Goal: Task Accomplishment & Management: Complete application form

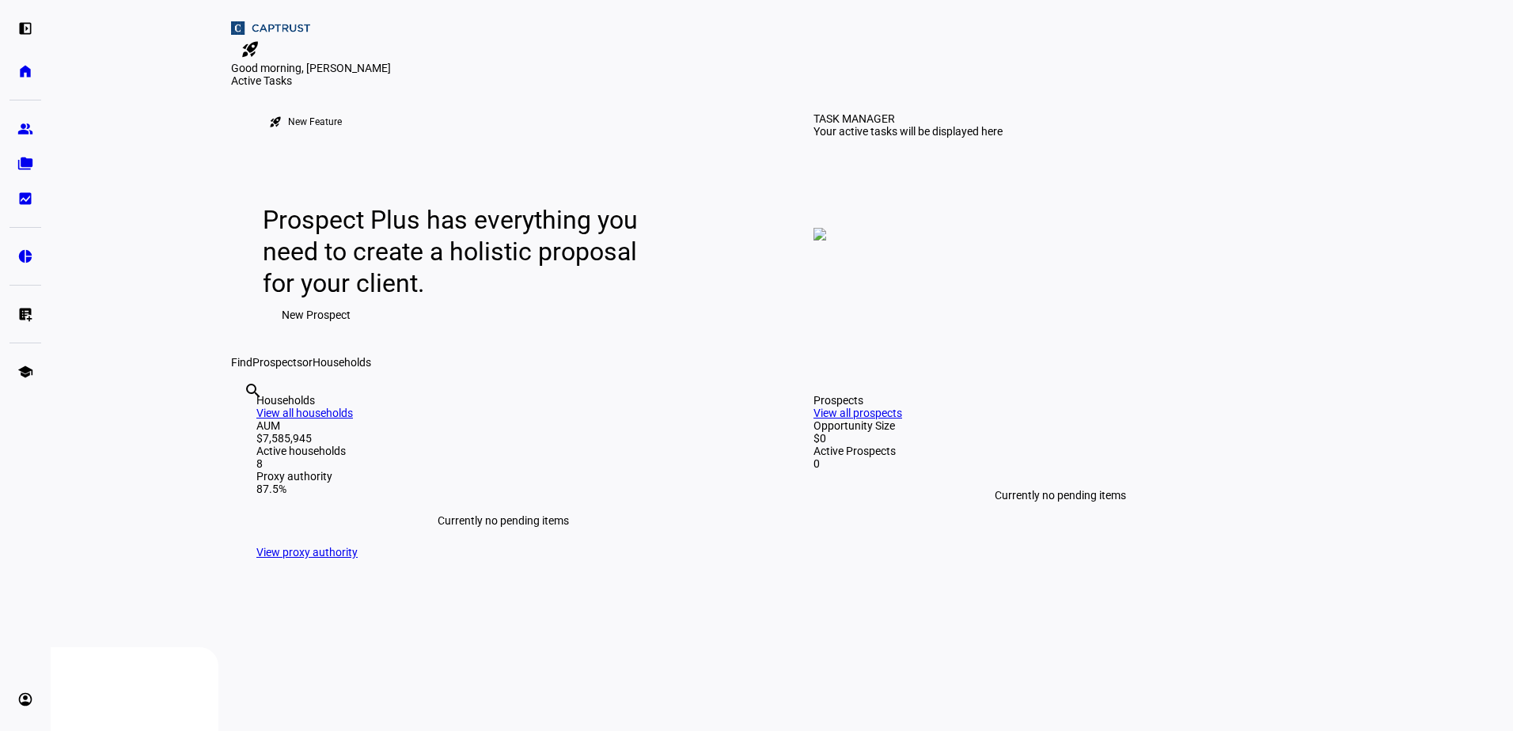
click at [327, 331] on span "New Prospect" at bounding box center [316, 315] width 69 height 32
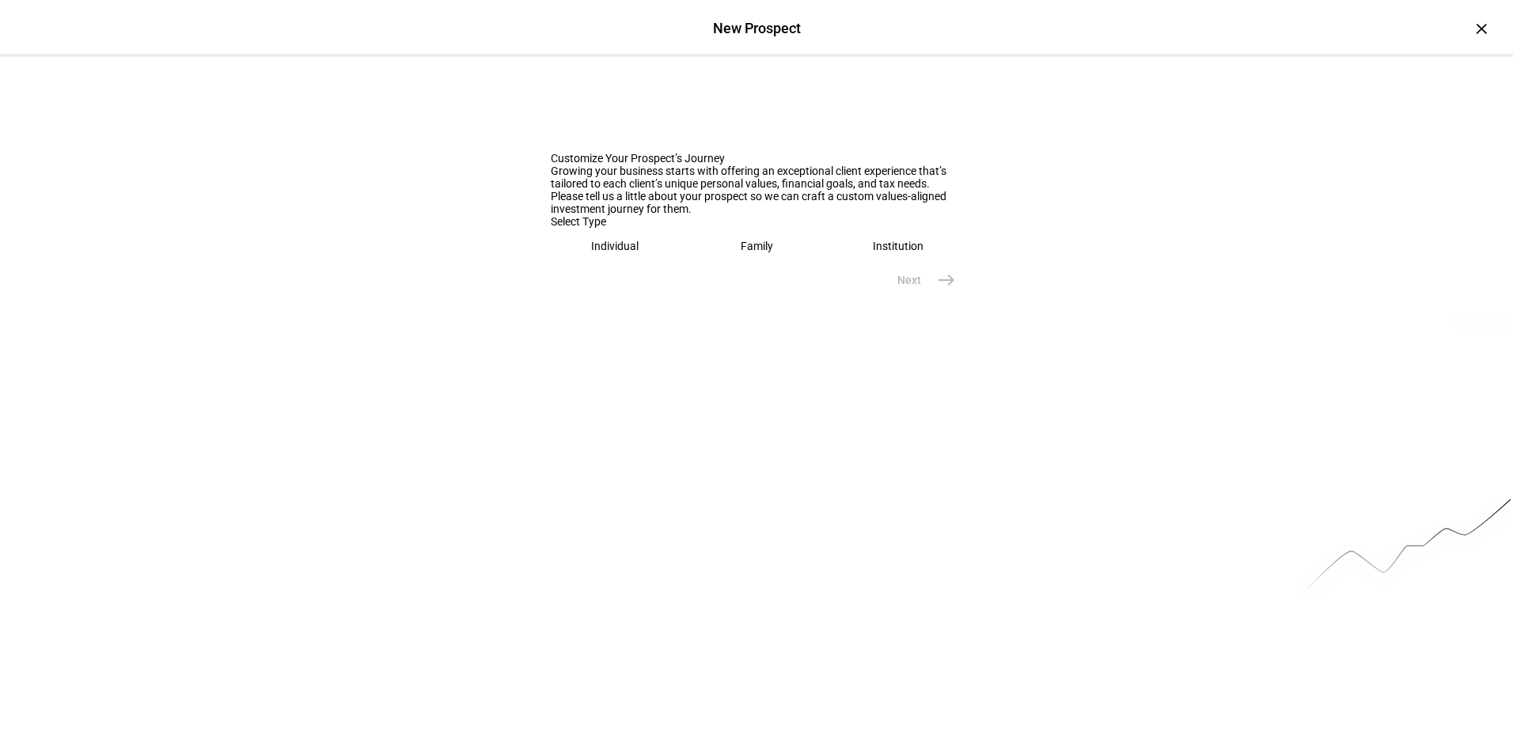
click at [653, 264] on eth-mega-radio-button "Individual" at bounding box center [615, 246] width 129 height 36
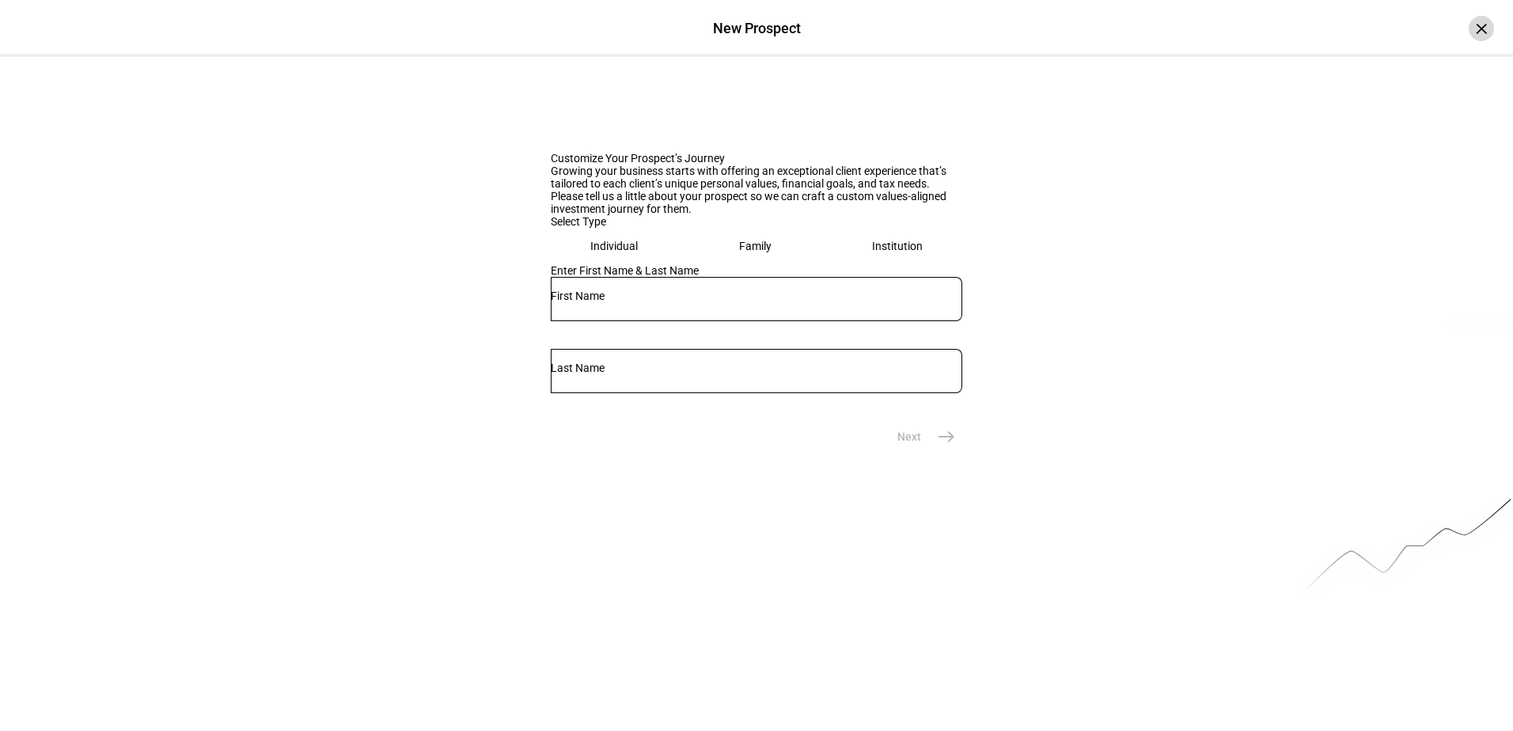
click at [1469, 34] on div "×" at bounding box center [1481, 28] width 25 height 25
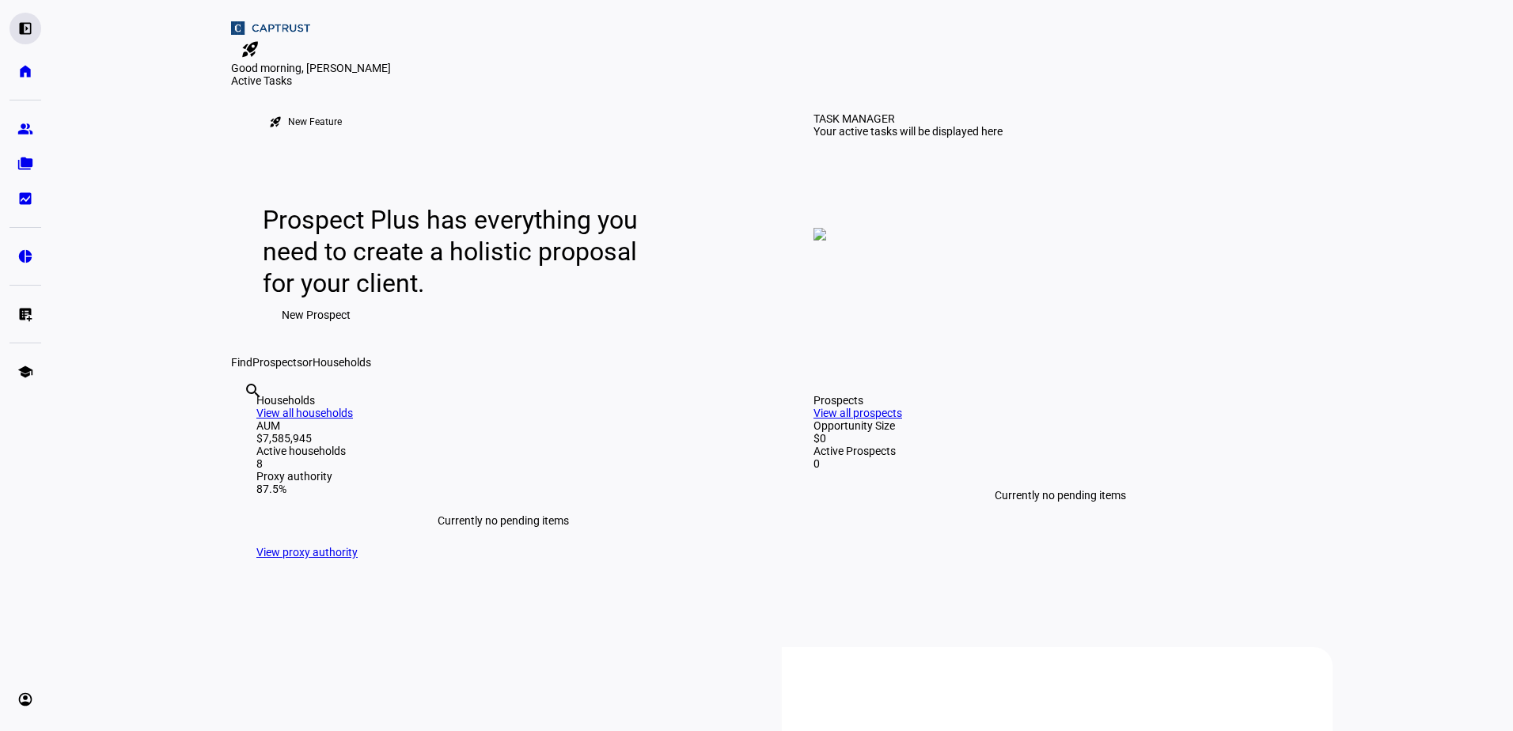
click at [32, 17] on div "left_panel_open" at bounding box center [25, 29] width 32 height 32
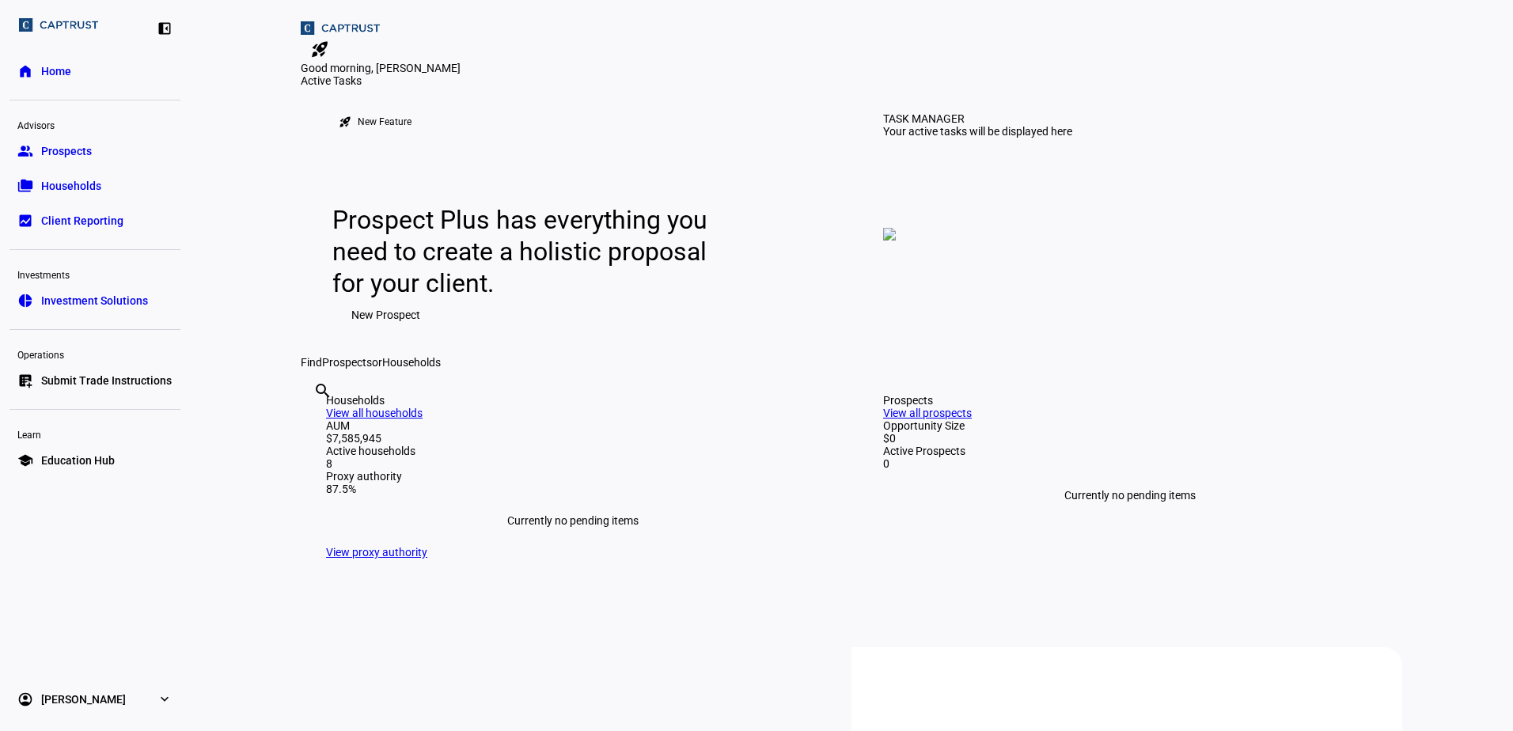
click at [381, 331] on span "New Prospect" at bounding box center [385, 315] width 69 height 32
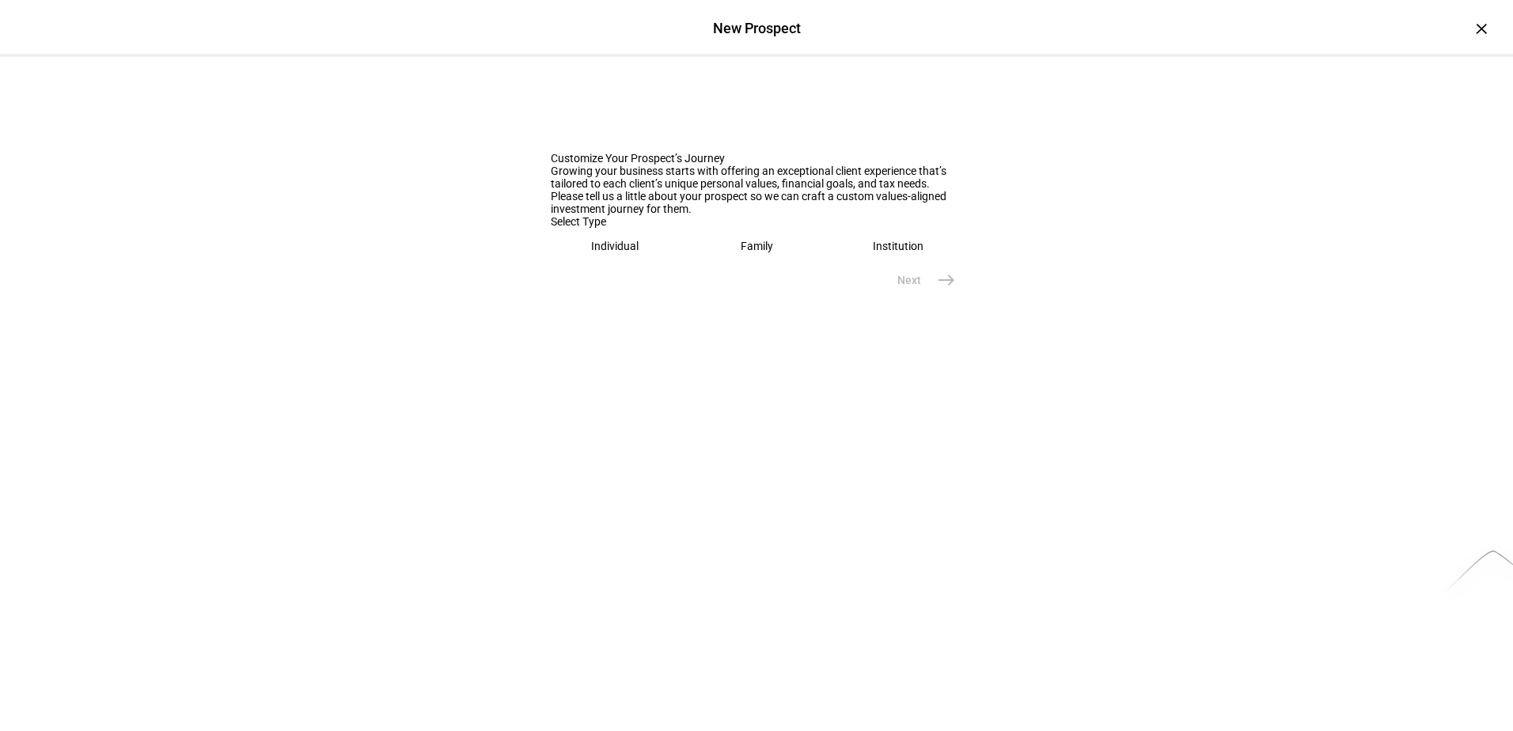
click at [715, 264] on eth-mega-radio-button "Family" at bounding box center [757, 246] width 129 height 36
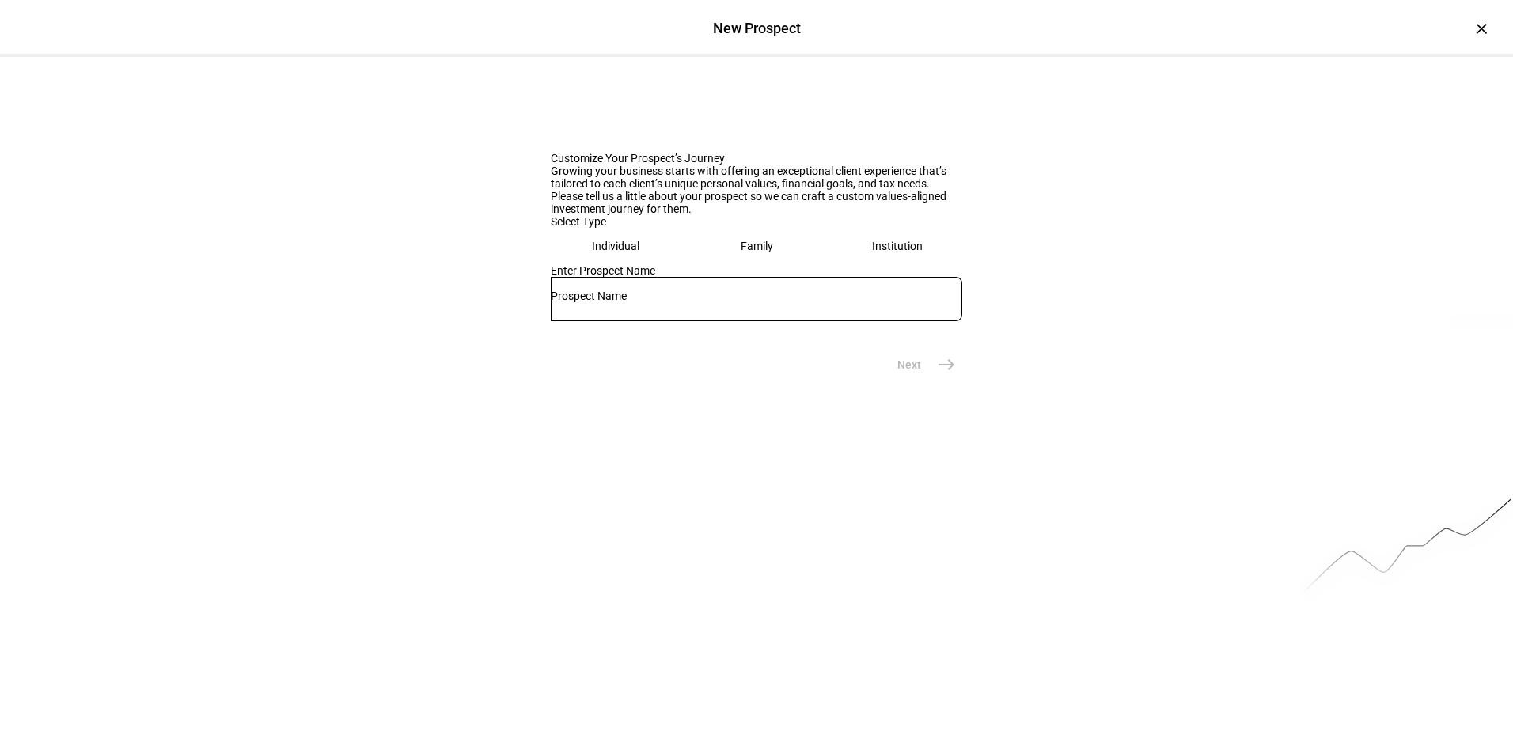
click at [636, 264] on eth-mega-radio-button "Individual" at bounding box center [616, 246] width 130 height 36
click at [624, 321] on div at bounding box center [757, 299] width 412 height 44
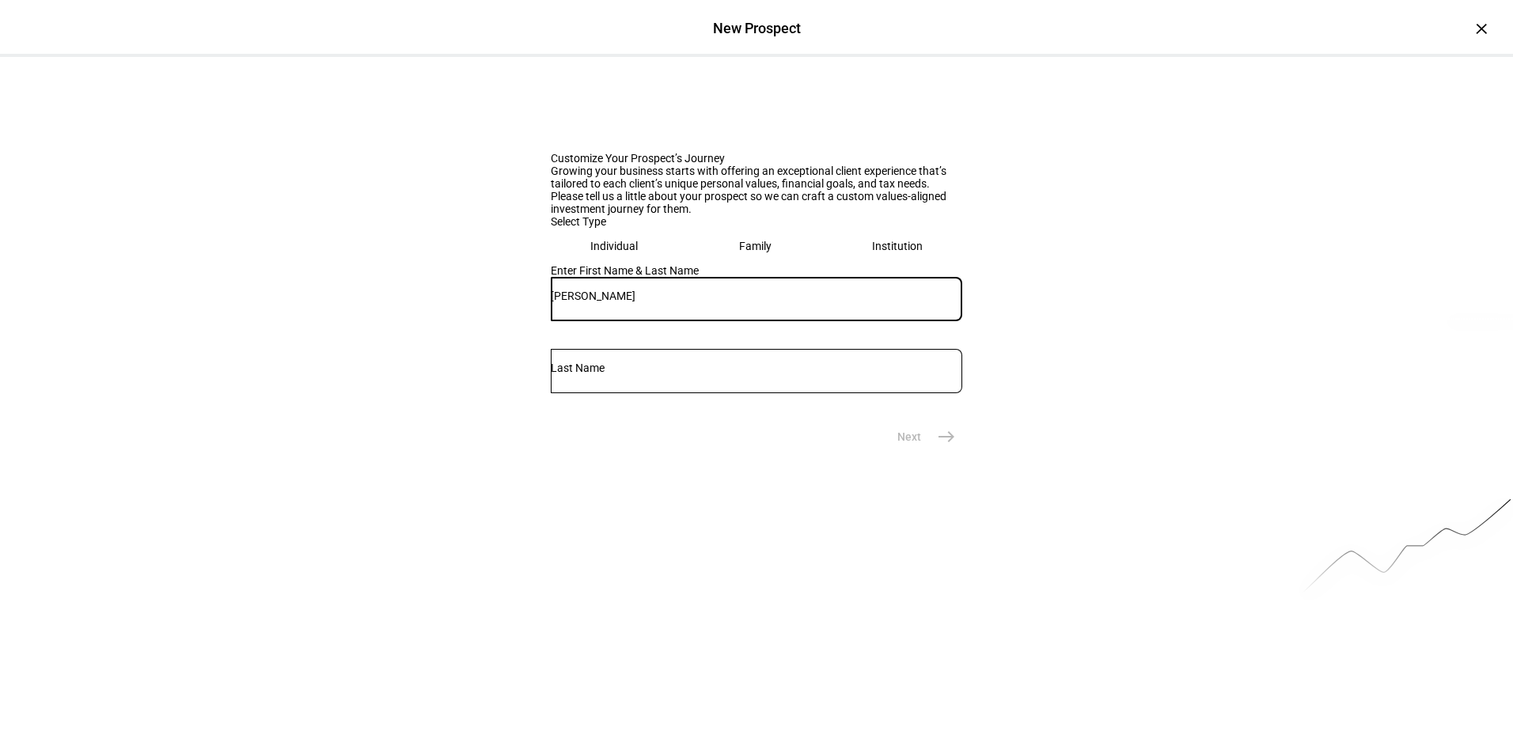
type input "Brett"
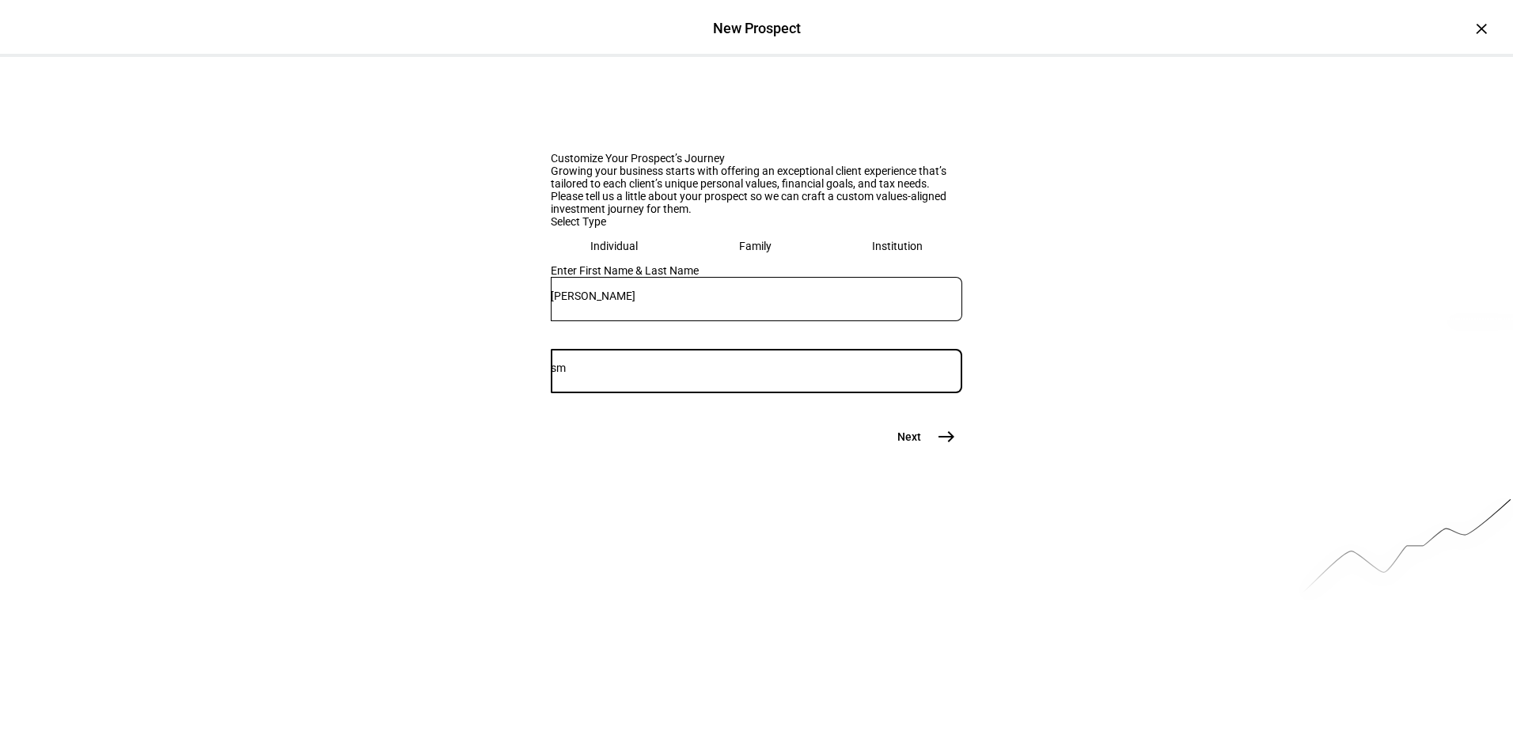
type input "s"
type input "Smith"
click at [915, 445] on span "Next" at bounding box center [909, 437] width 24 height 16
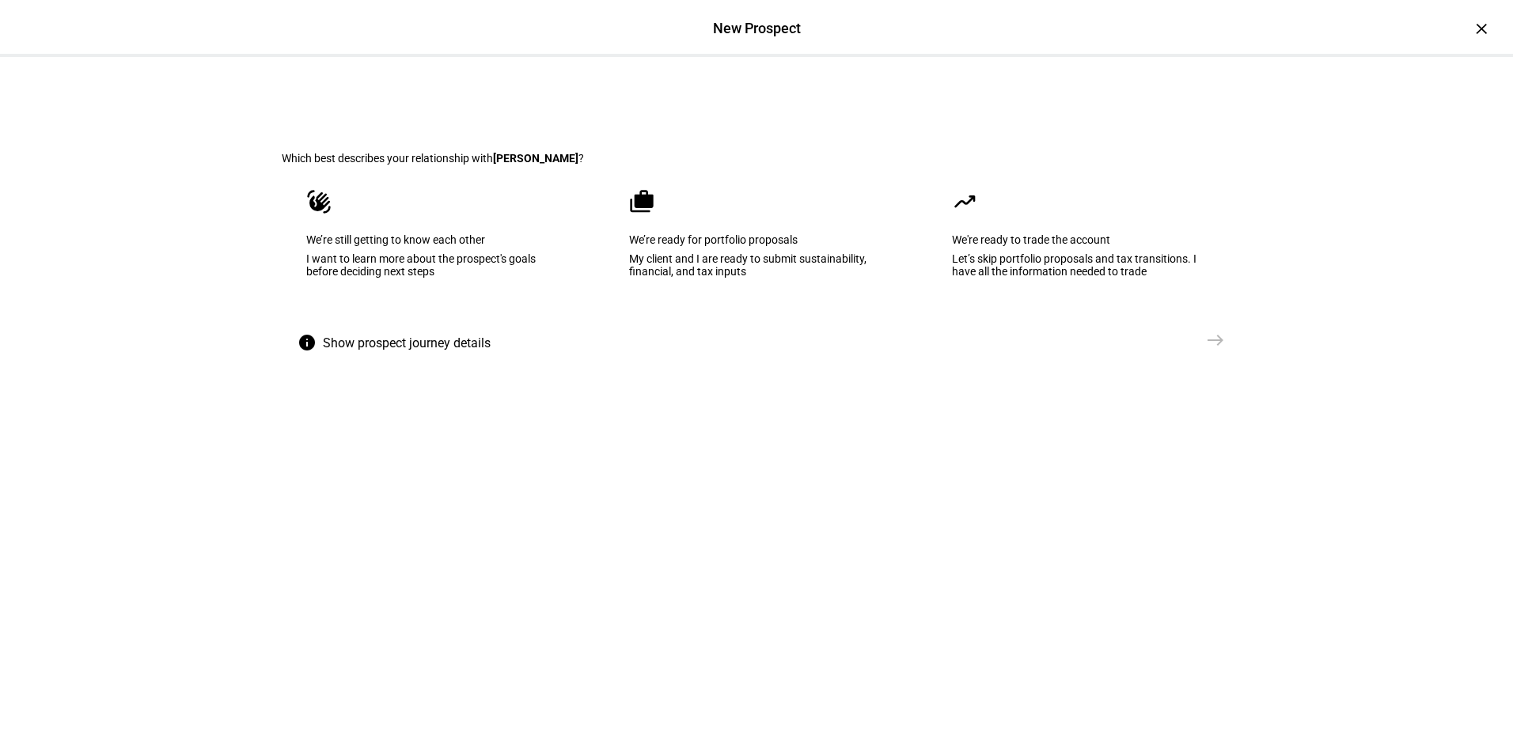
click at [1010, 246] on div "We're ready to trade the account" at bounding box center [1079, 239] width 255 height 13
click at [1206, 350] on mat-icon "east" at bounding box center [1215, 340] width 19 height 19
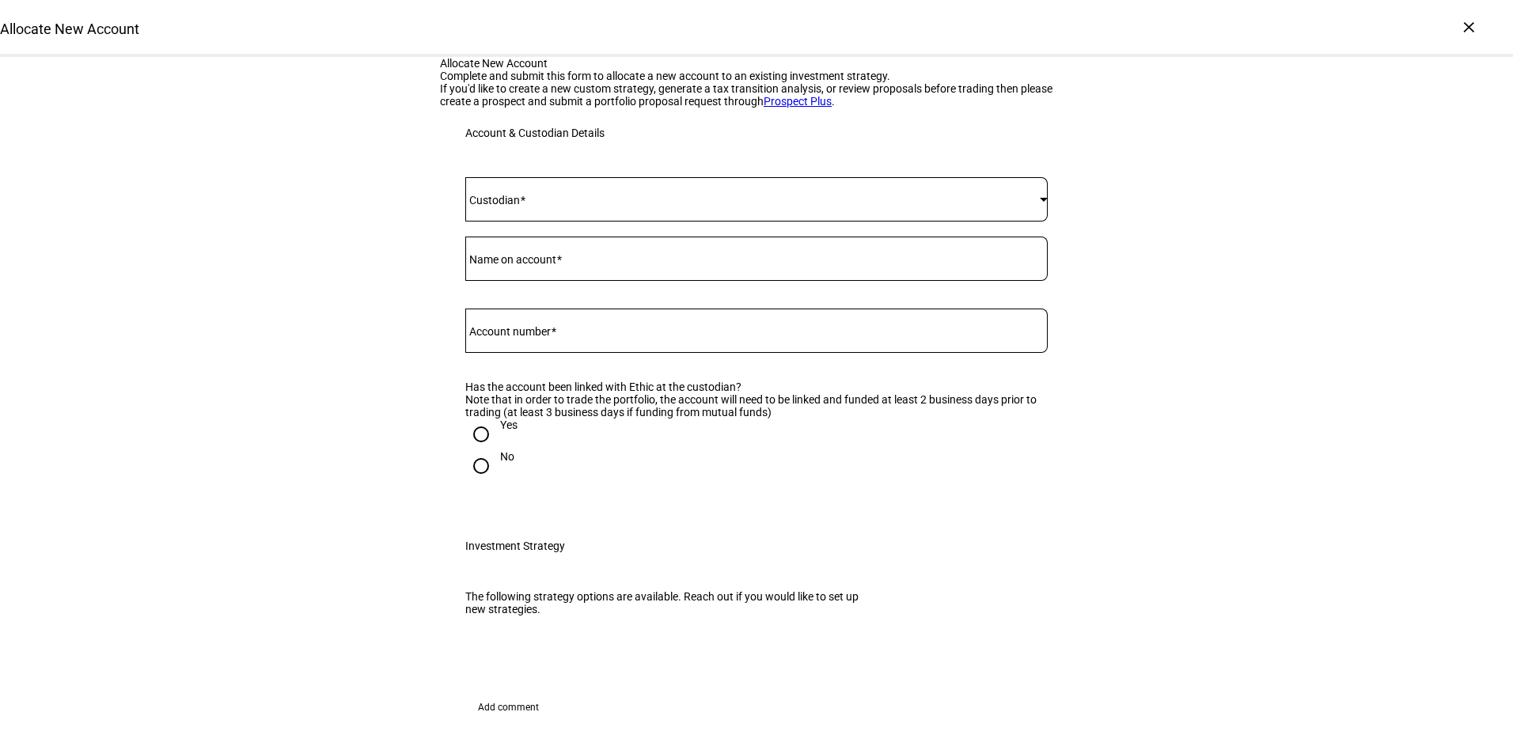
click at [533, 237] on div at bounding box center [756, 229] width 582 height 15
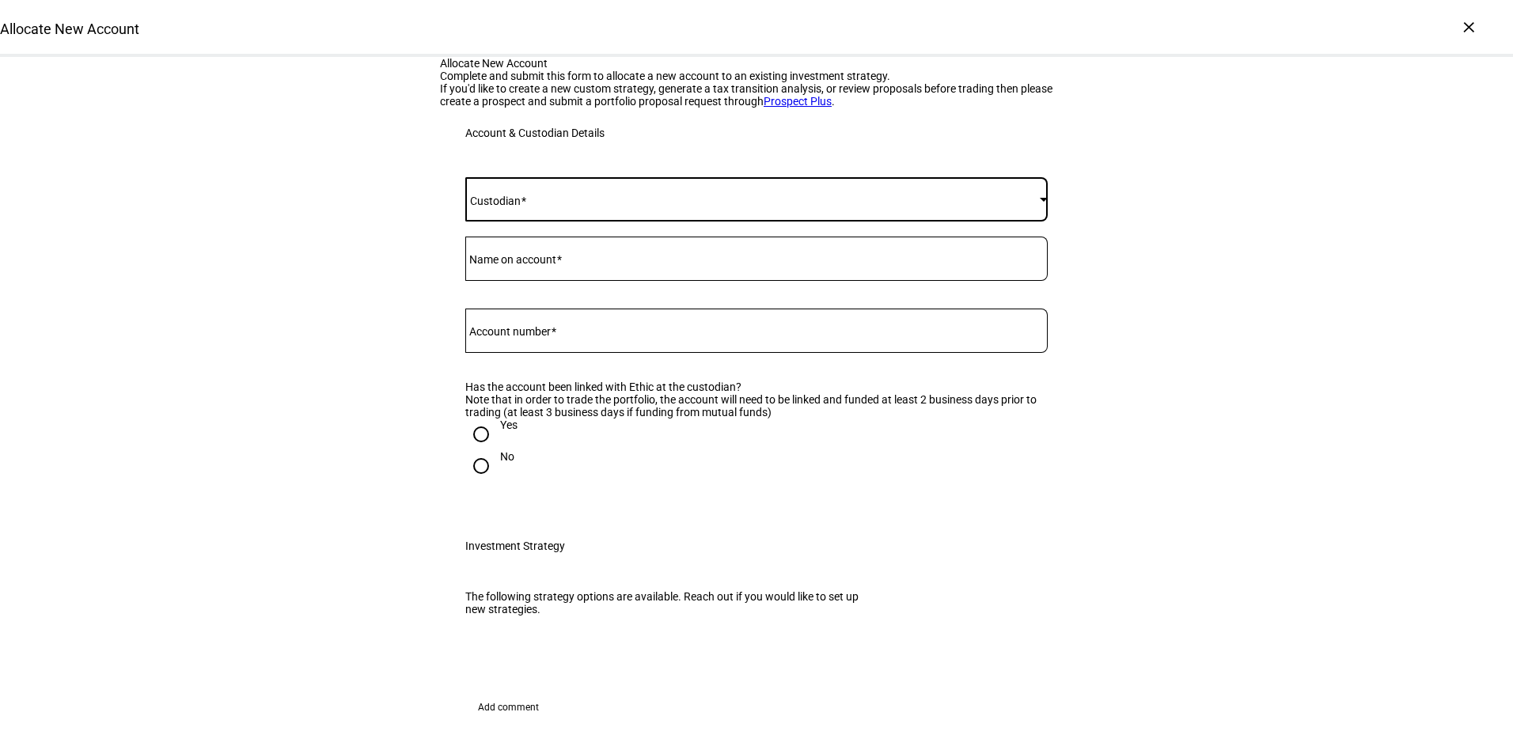
click at [533, 206] on span at bounding box center [752, 199] width 575 height 13
click at [484, 434] on span "[PERSON_NAME]" at bounding box center [515, 440] width 85 height 13
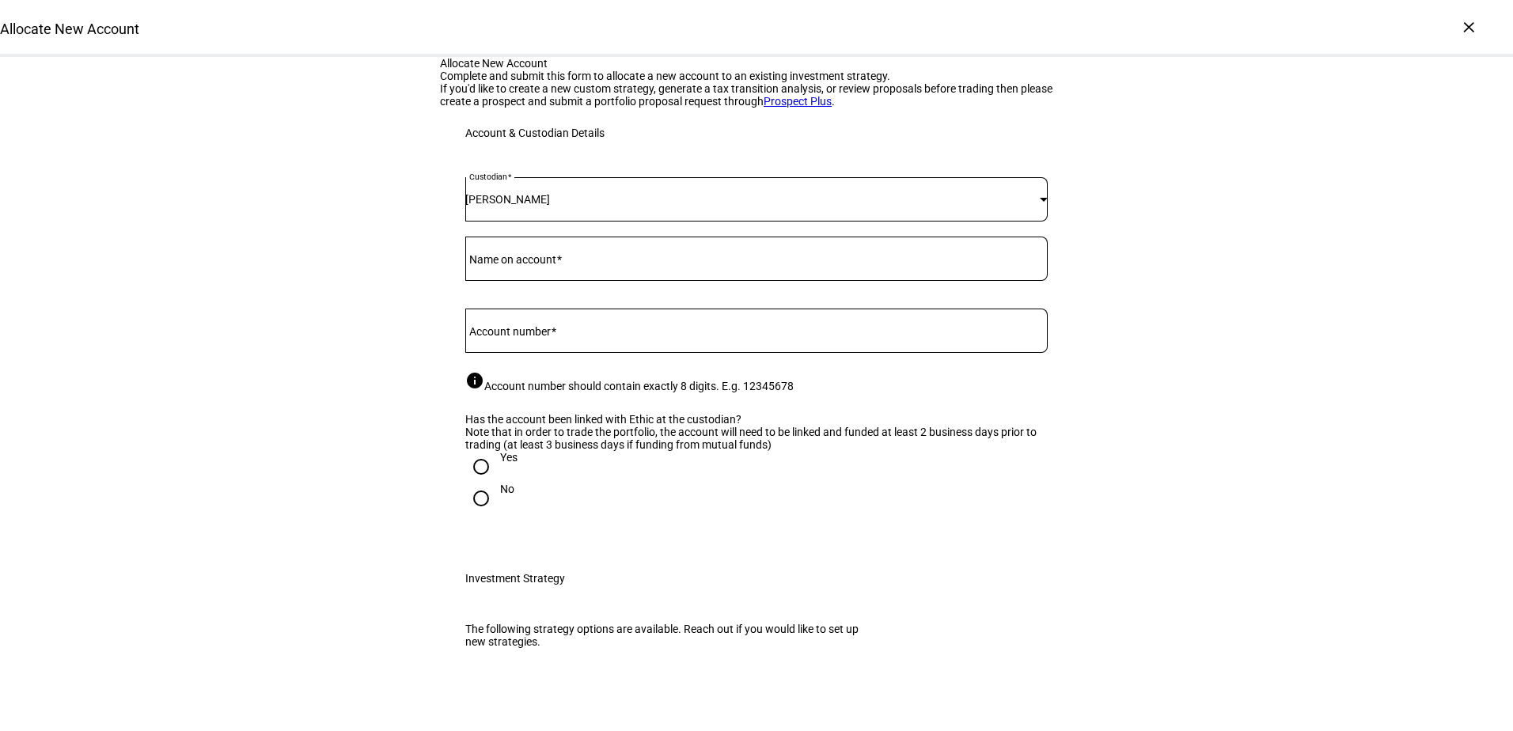
click at [501, 266] on mat-label "Name on account" at bounding box center [512, 259] width 87 height 13
click at [501, 262] on input "Name on account" at bounding box center [756, 255] width 582 height 13
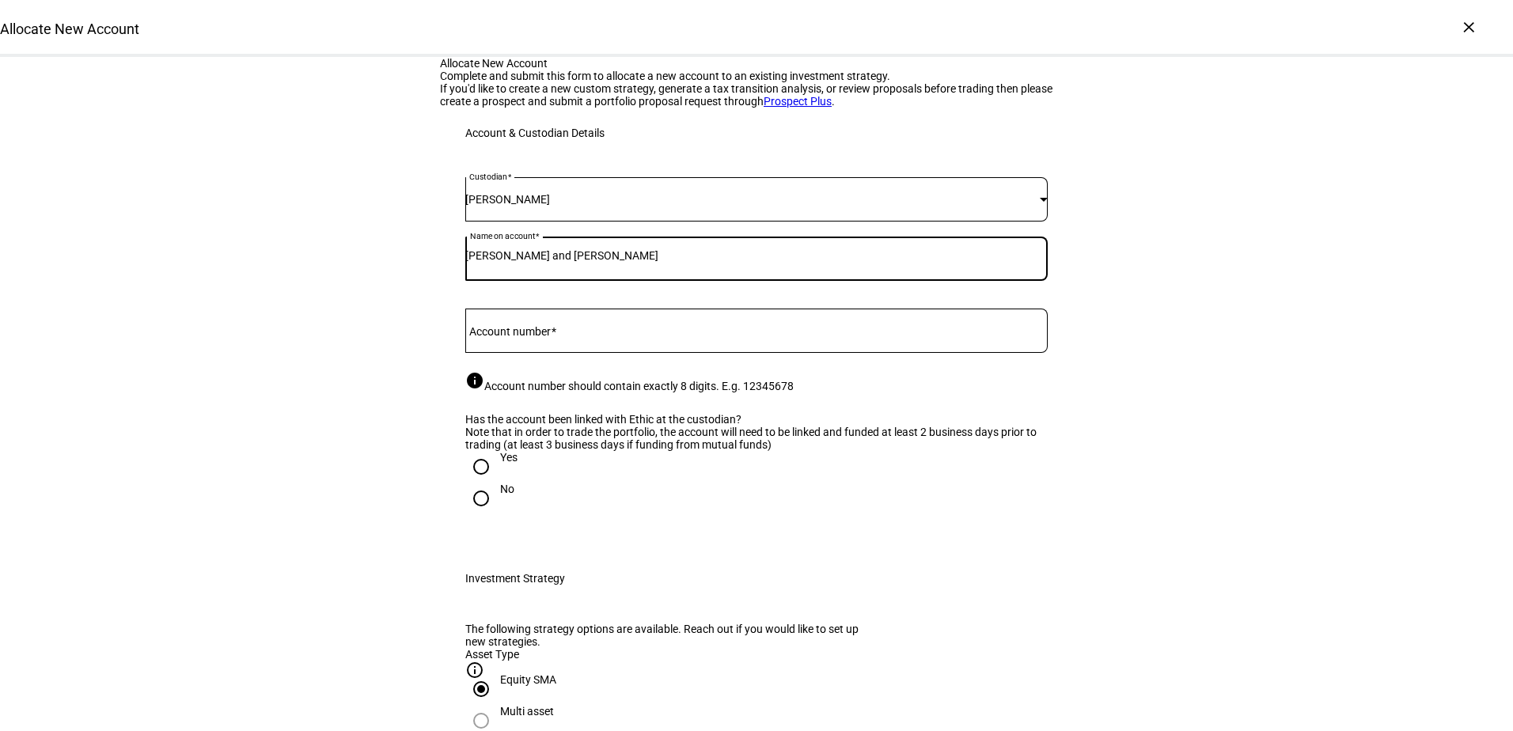
type input "Brett and Deana Smith"
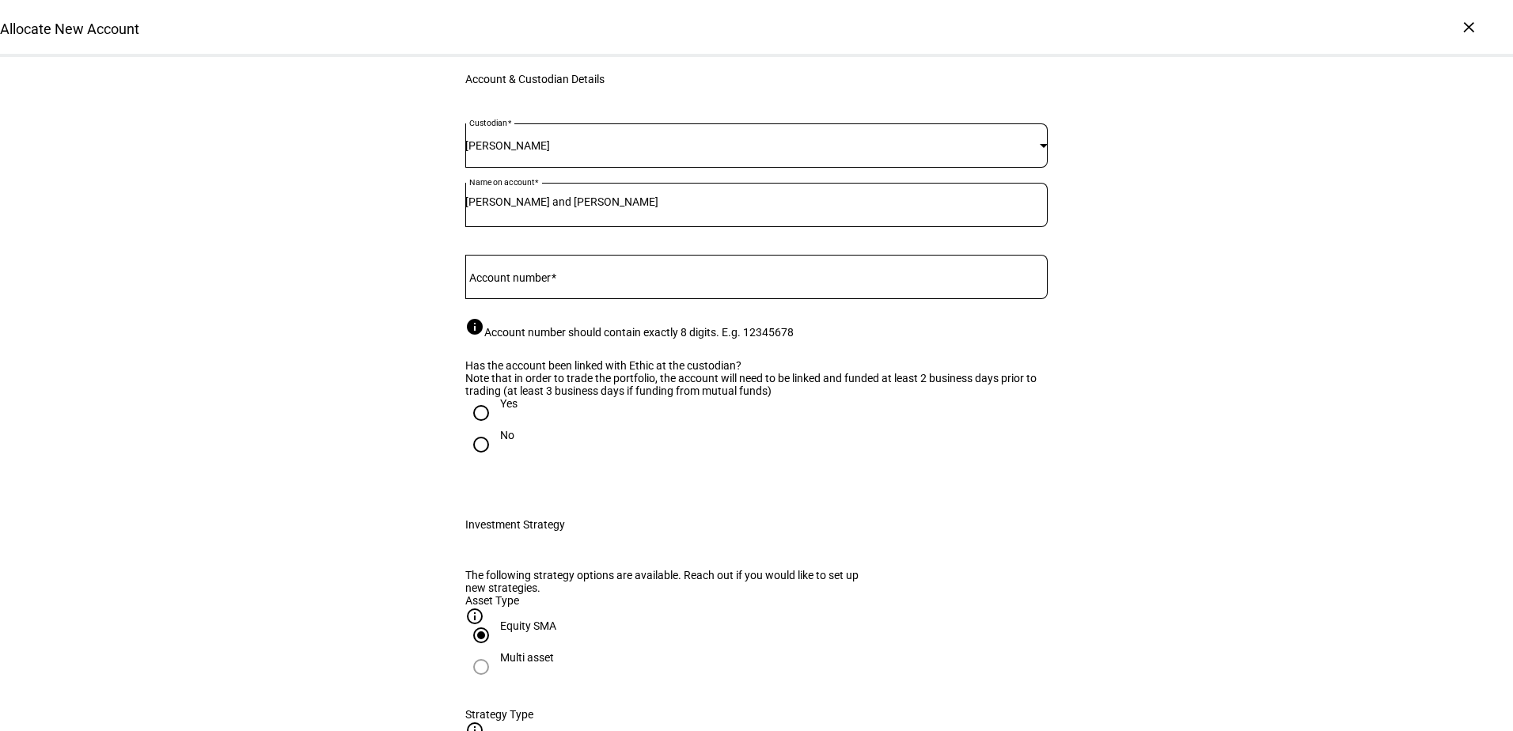
scroll to position [79, 0]
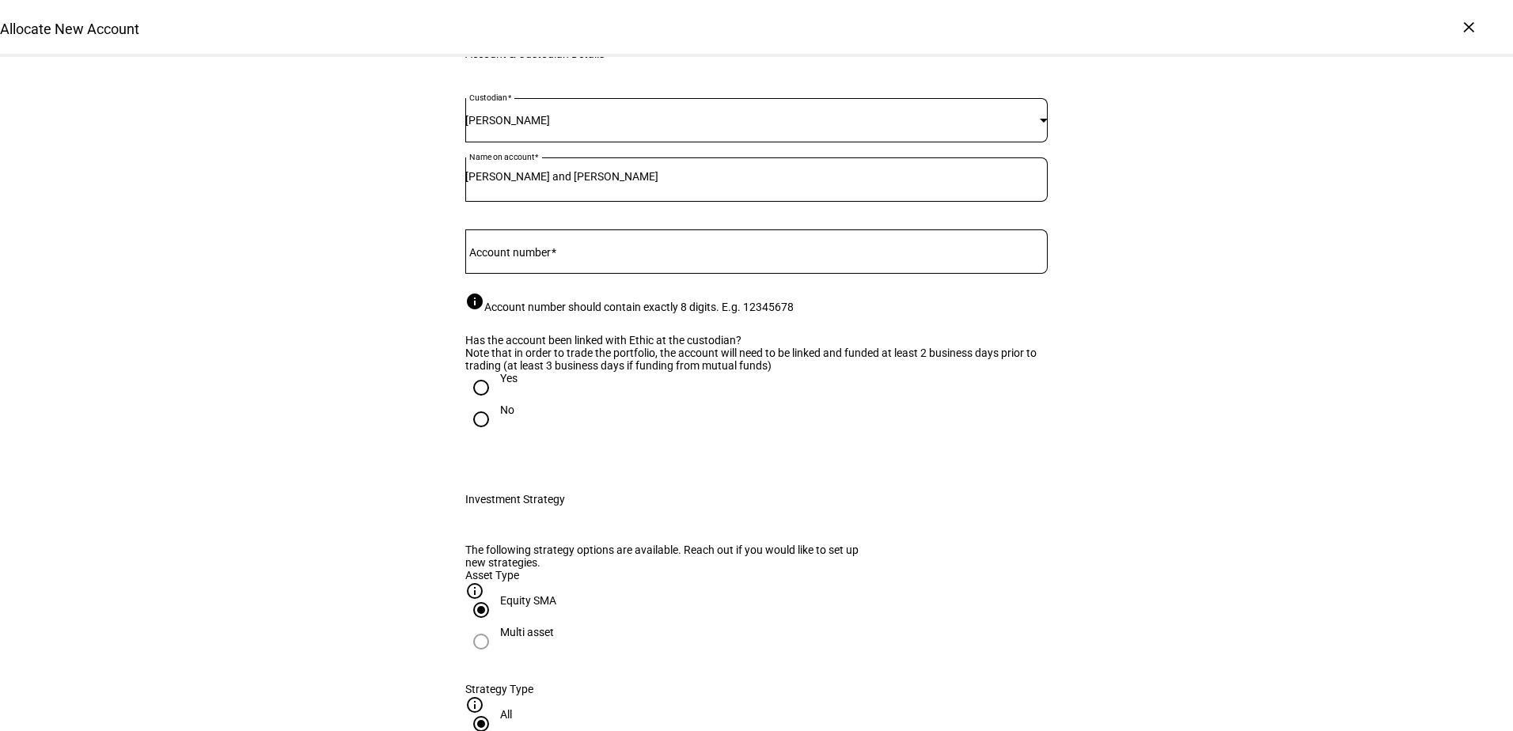
click at [472, 259] on mat-label "Account number" at bounding box center [510, 252] width 82 height 13
click at [472, 255] on input "Account number" at bounding box center [756, 248] width 582 height 13
type input "81652867"
click at [440, 434] on div "Custodian Schwab Name on account Brett and Deana Smith Account Number 81652867 …" at bounding box center [756, 276] width 633 height 395
click at [500, 385] on div "Yes" at bounding box center [508, 378] width 17 height 13
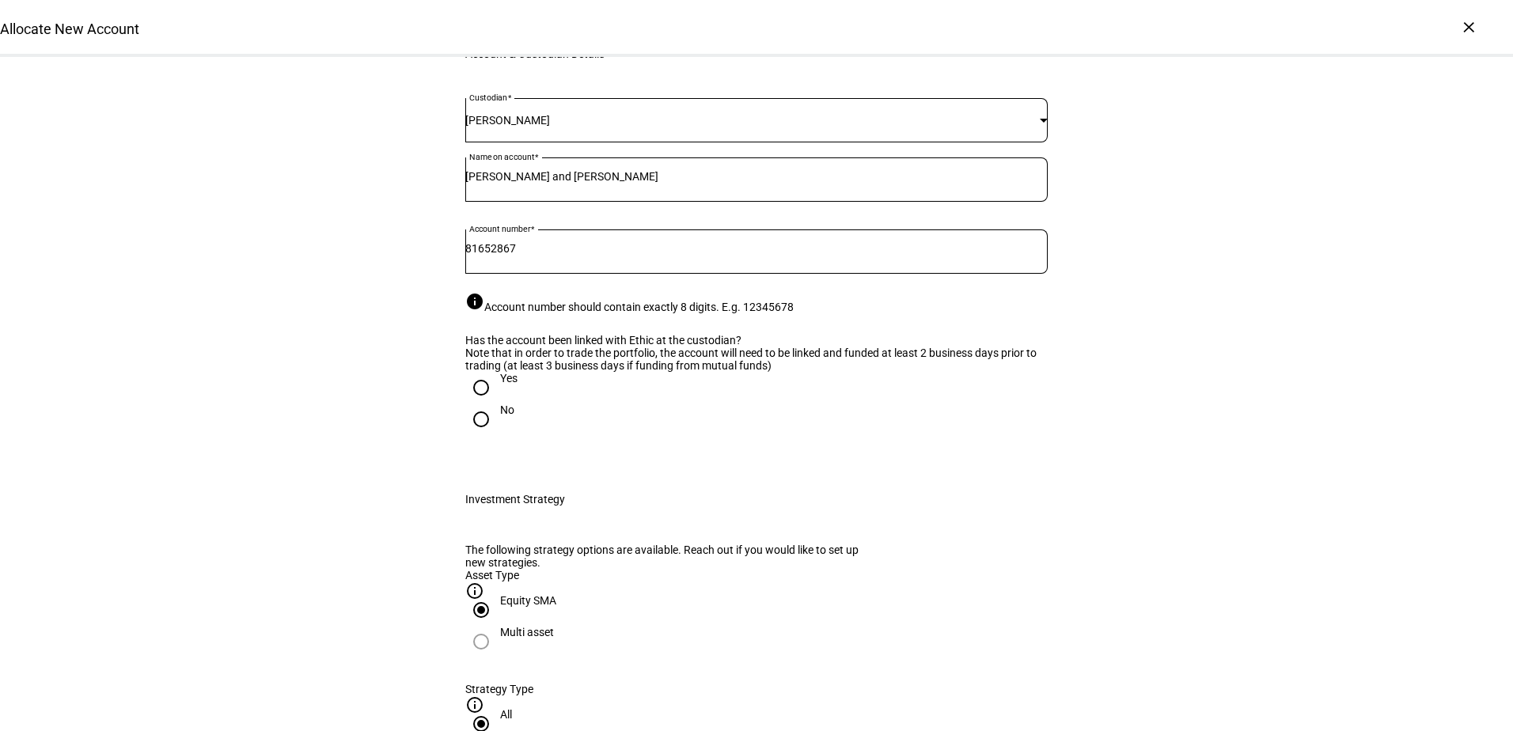
click at [497, 404] on input "Yes" at bounding box center [481, 388] width 32 height 32
radio input "true"
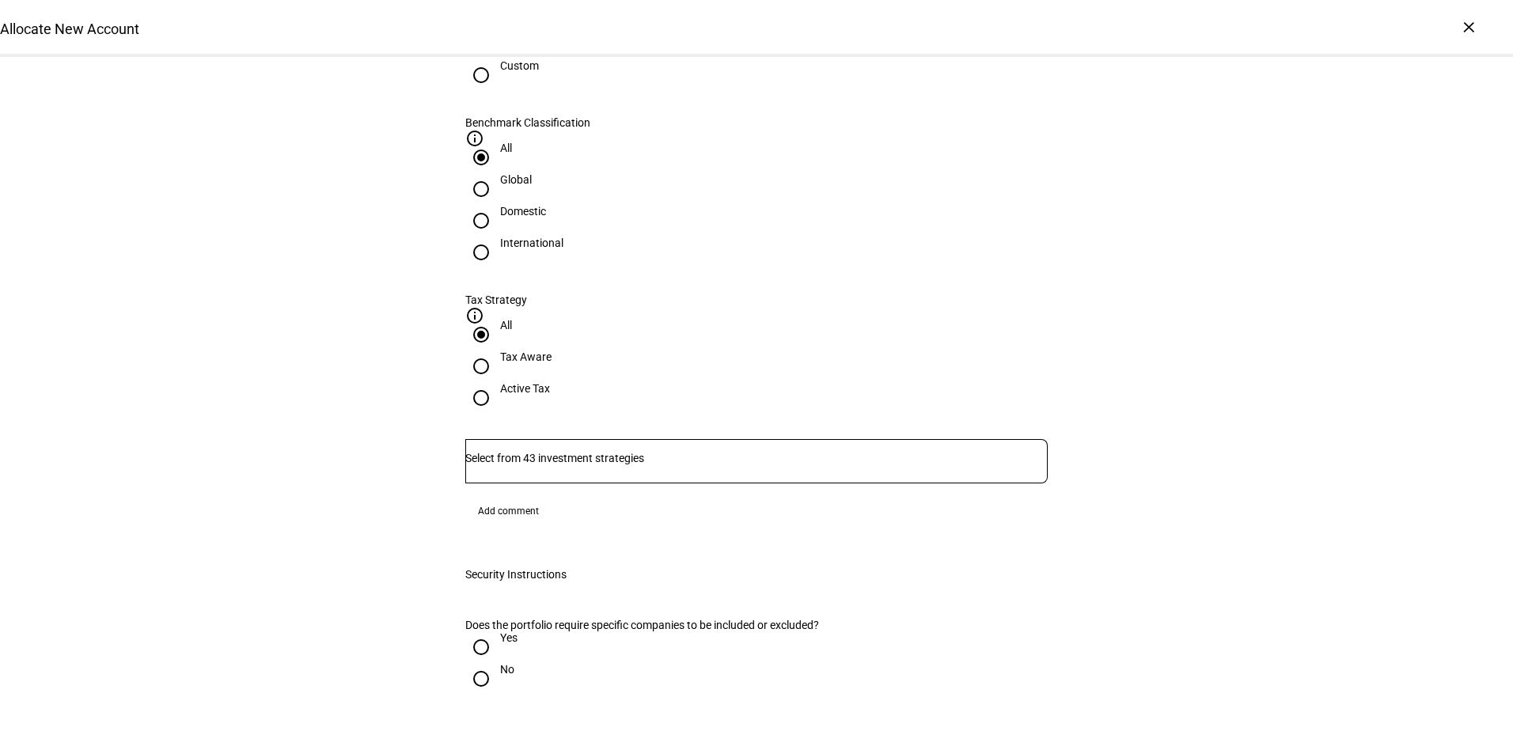
scroll to position [871, 0]
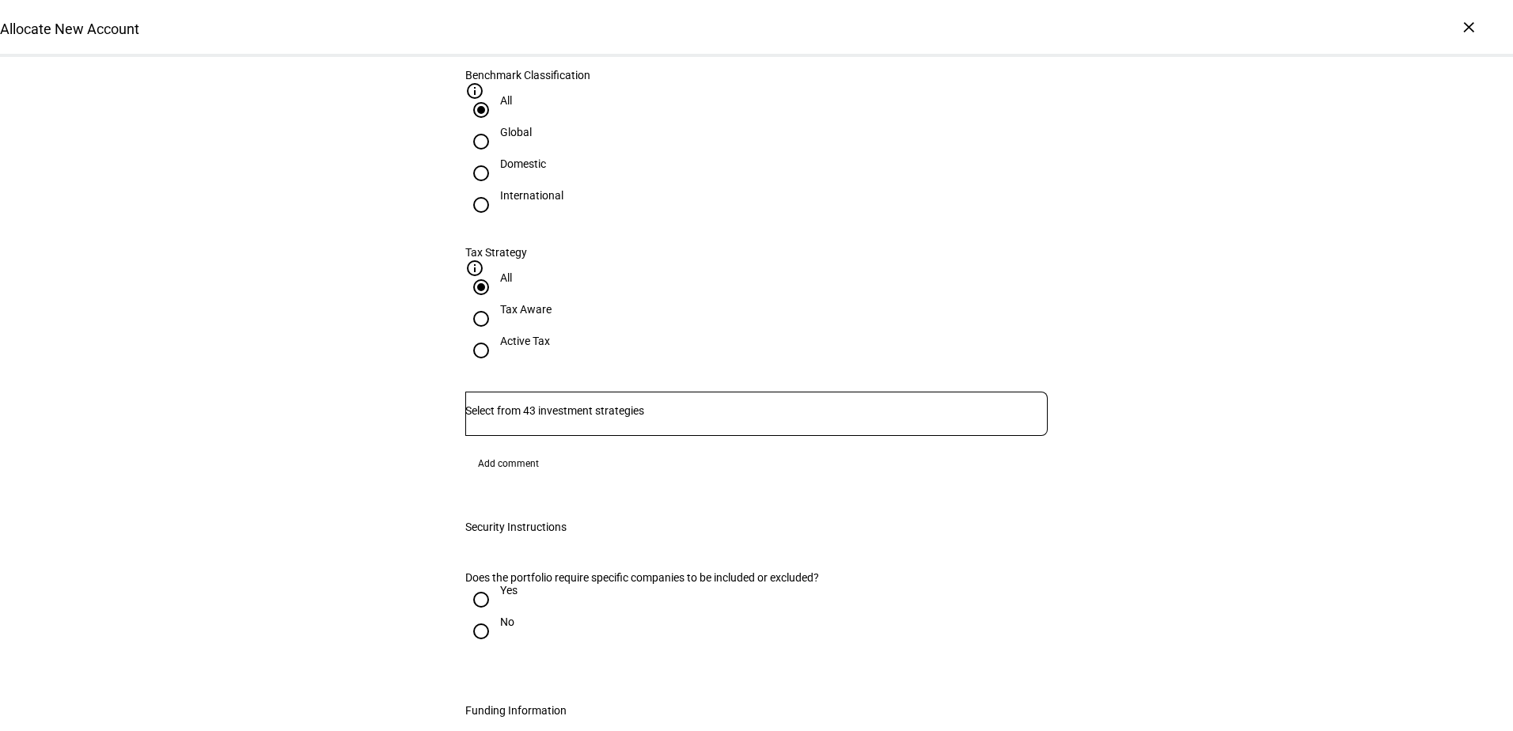
drag, startPoint x: 475, startPoint y: 491, endPoint x: 487, endPoint y: 495, distance: 12.8
click at [475, 616] on input "No" at bounding box center [481, 632] width 32 height 32
radio input "true"
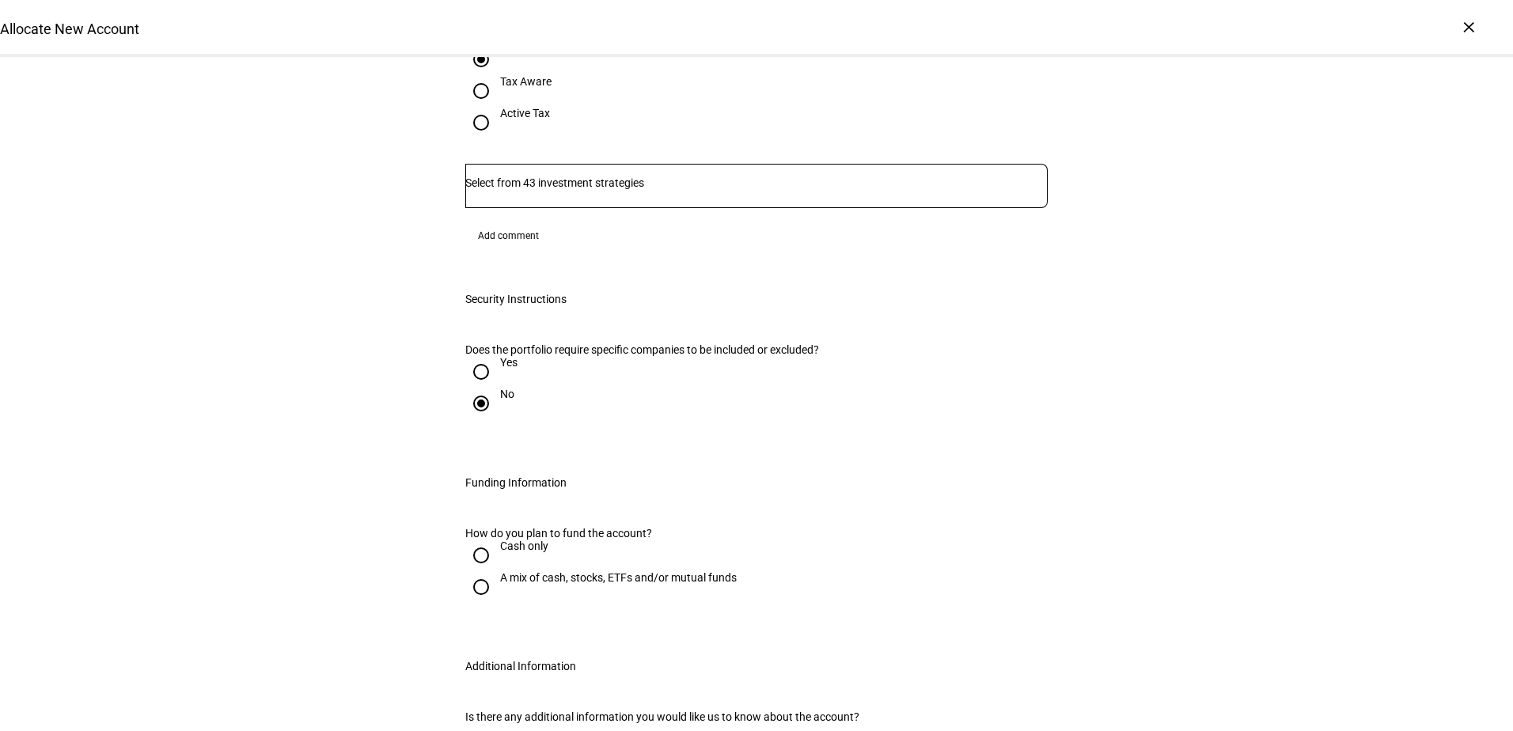
scroll to position [1108, 0]
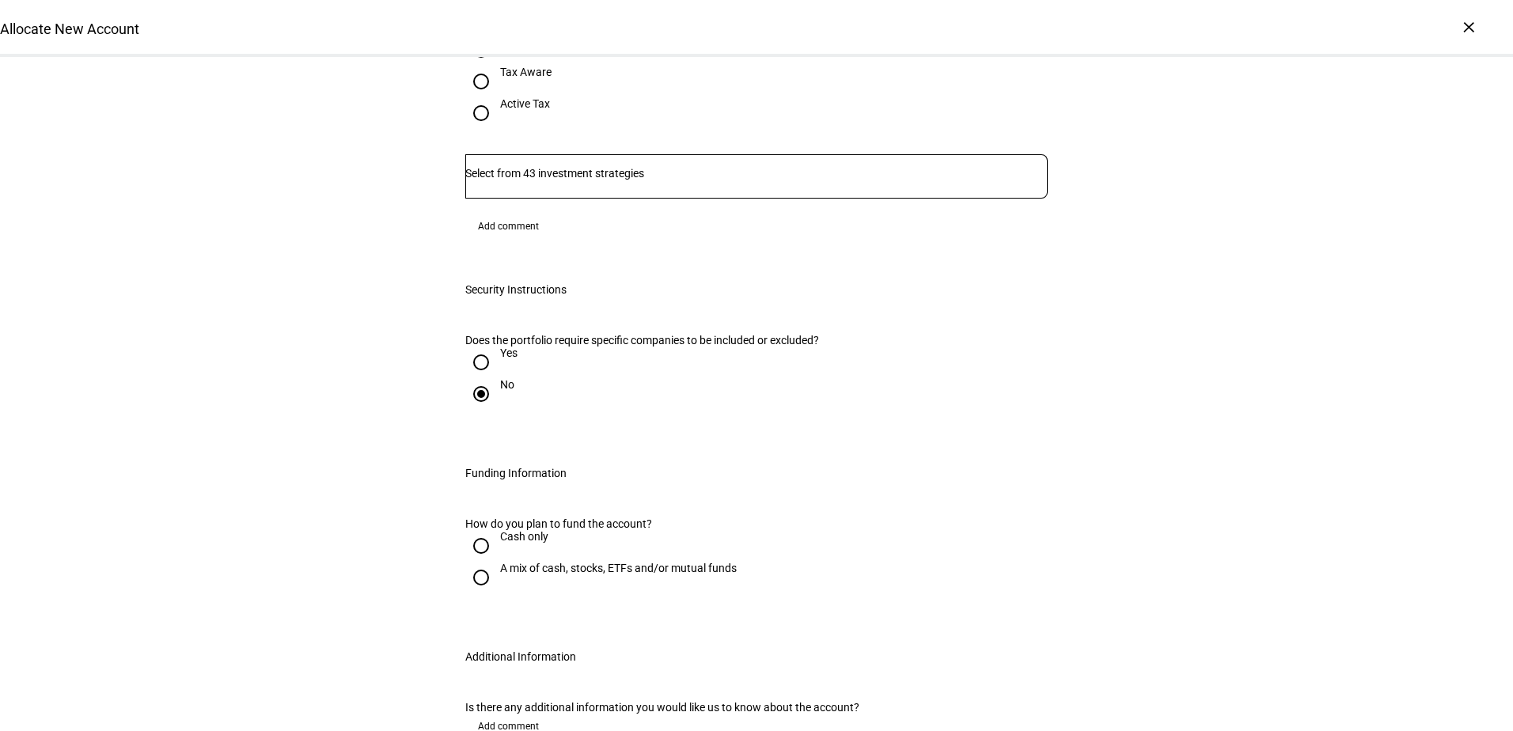
click at [480, 530] on input "Cash only" at bounding box center [481, 546] width 32 height 32
radio input "true"
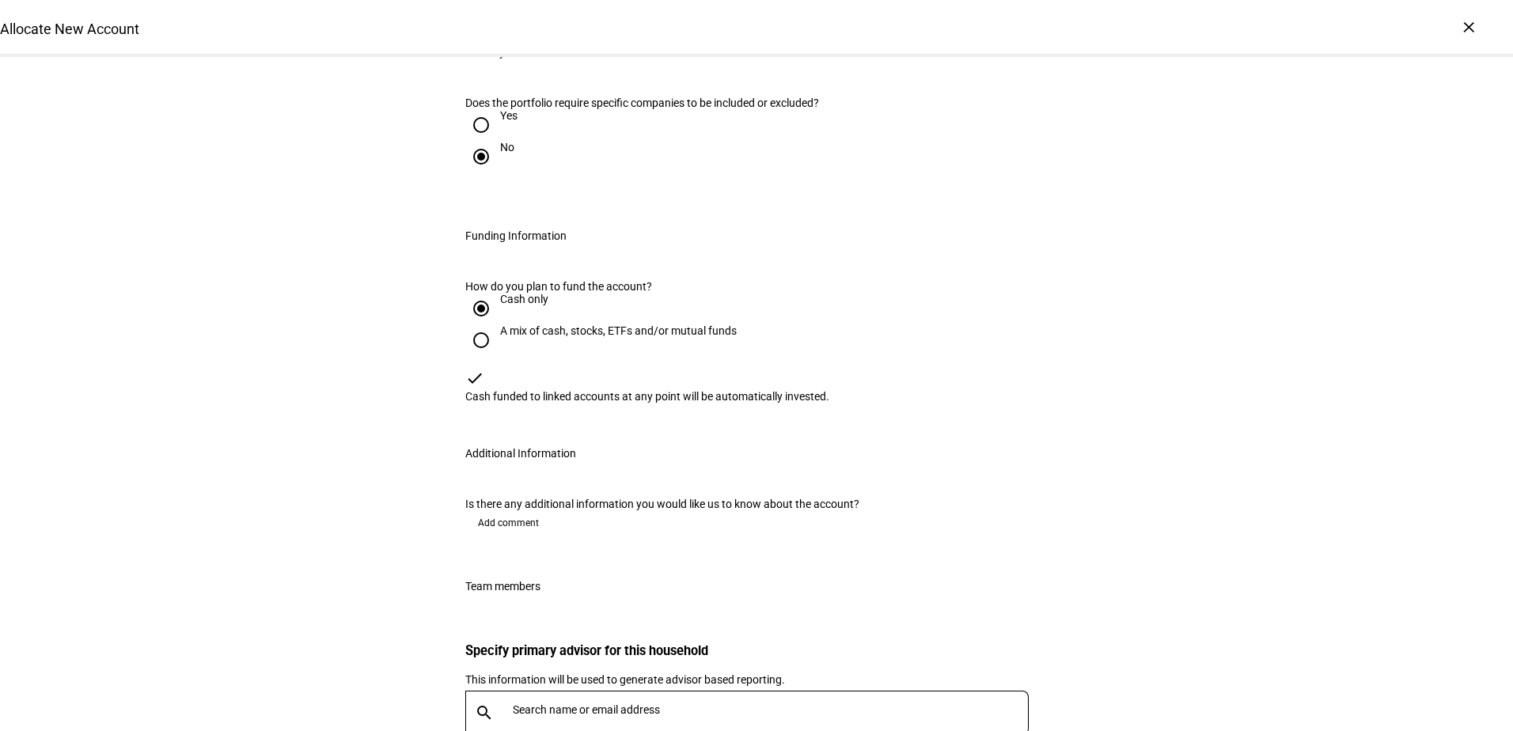
scroll to position [1504, 0]
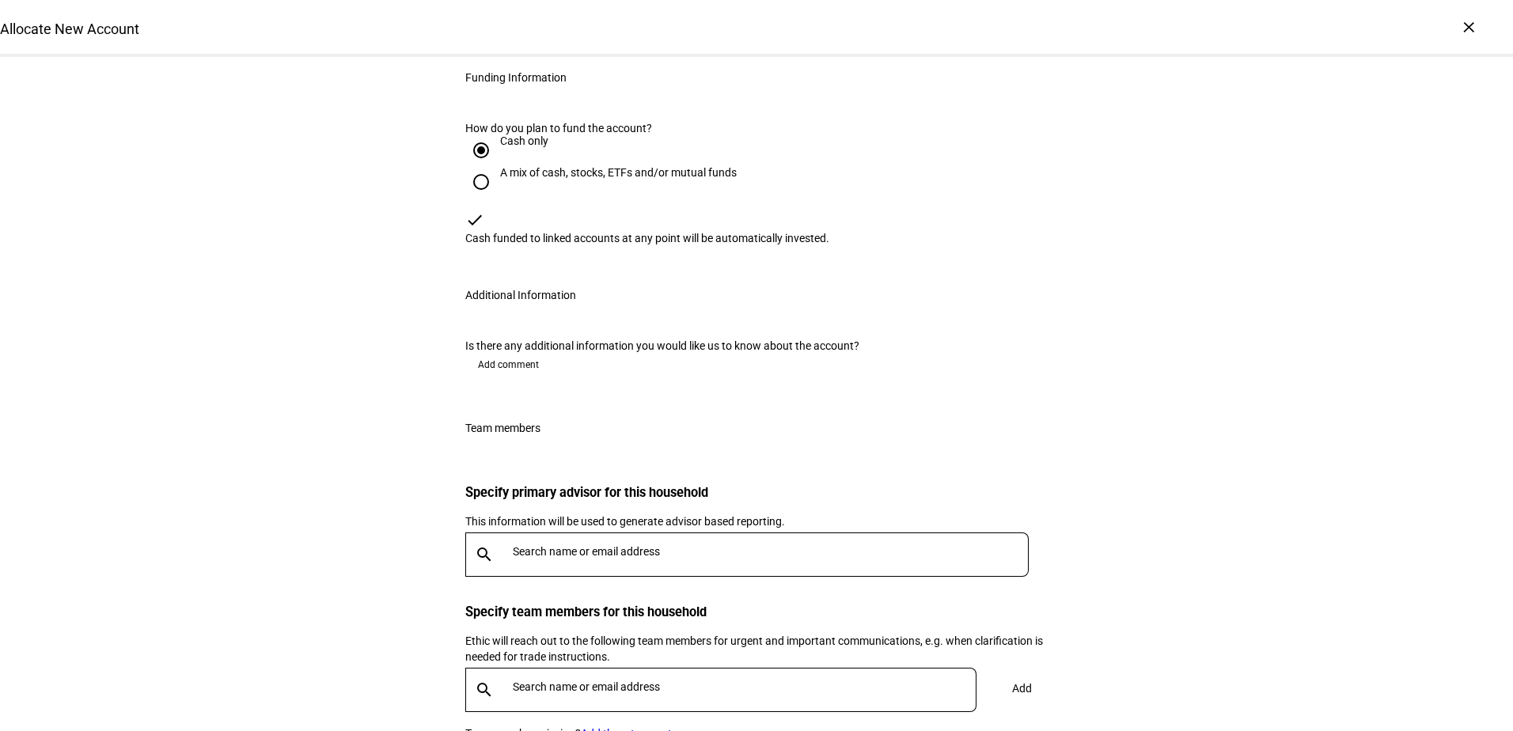
click at [552, 548] on input "text" at bounding box center [774, 551] width 522 height 13
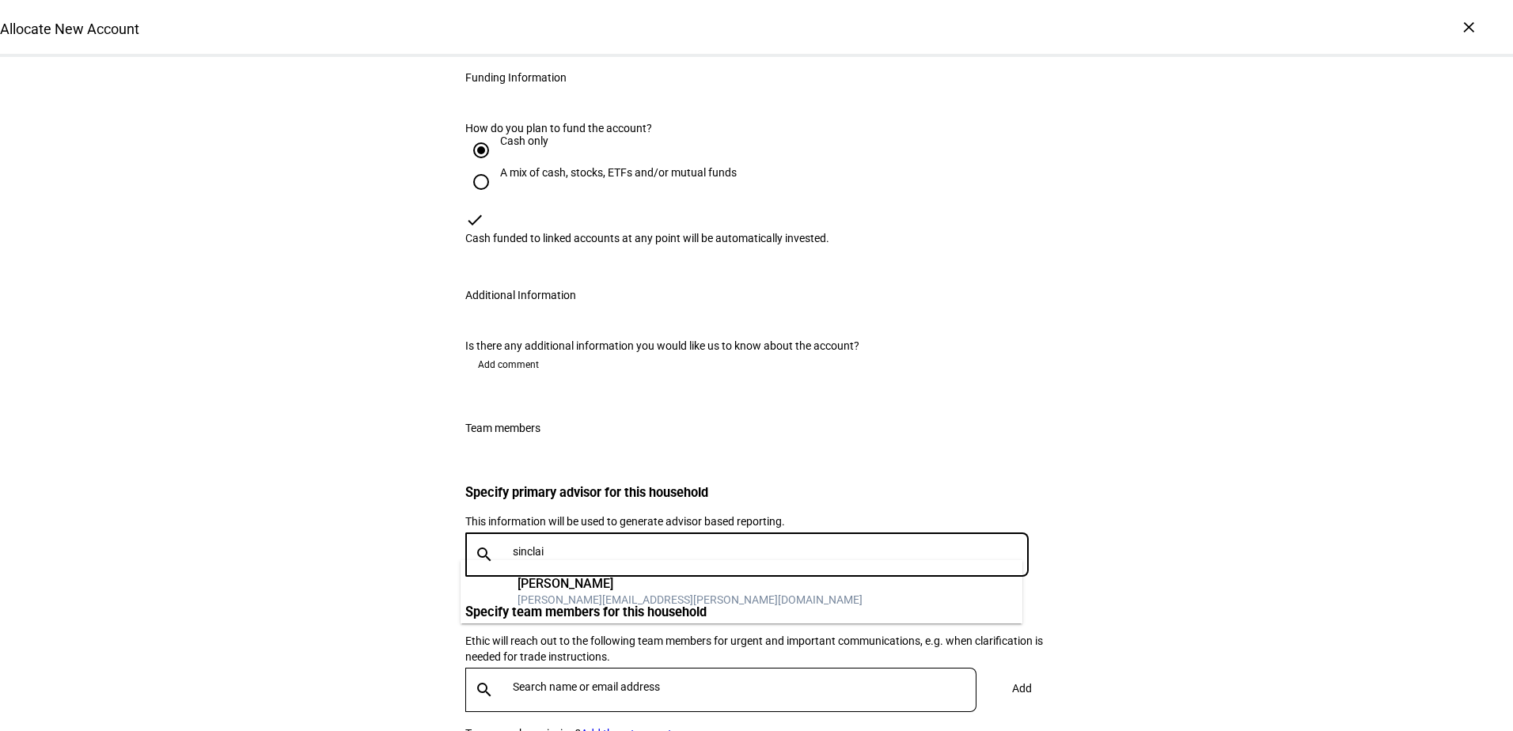
type input "sinclai"
click at [528, 582] on div "[PERSON_NAME]" at bounding box center [690, 584] width 345 height 16
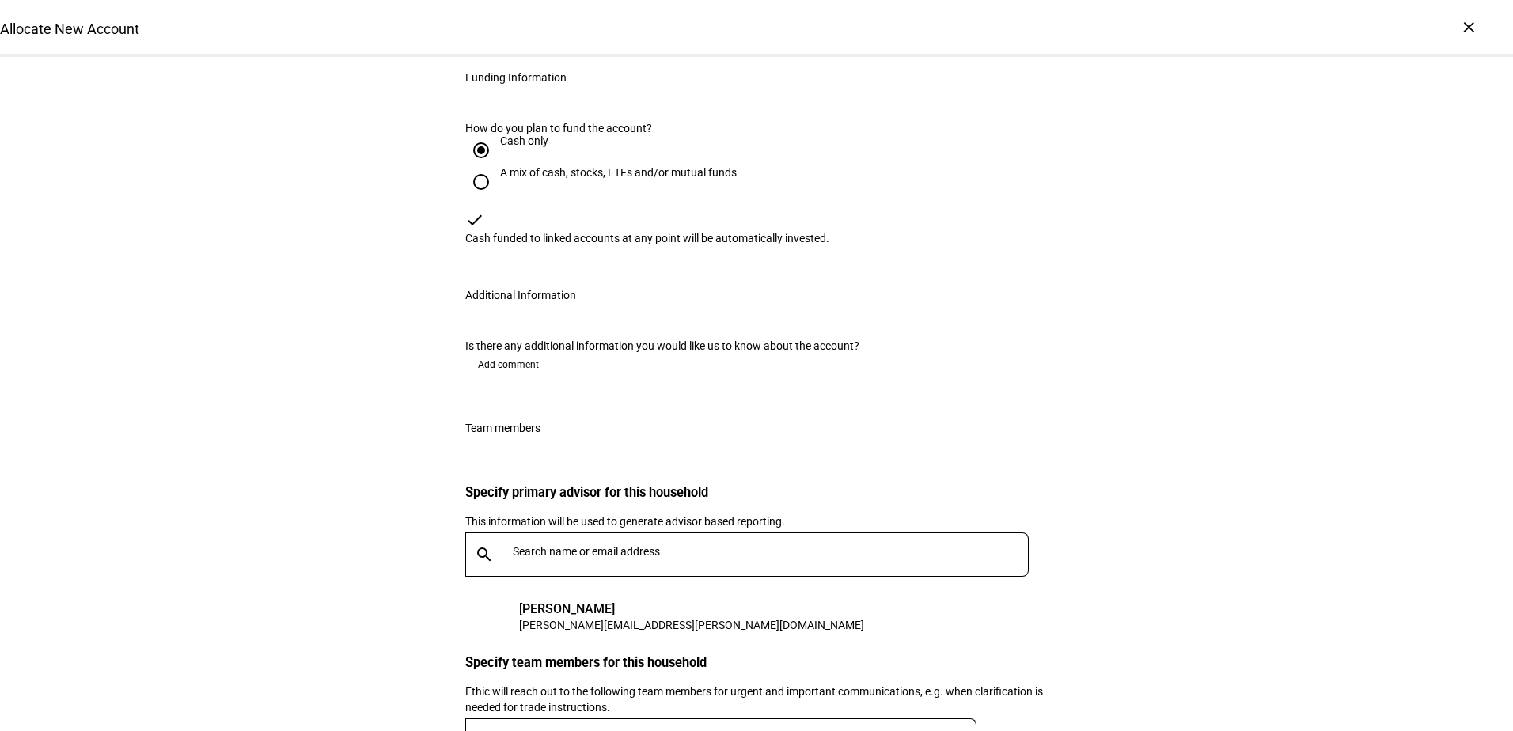
click at [515, 545] on input "text" at bounding box center [774, 551] width 522 height 13
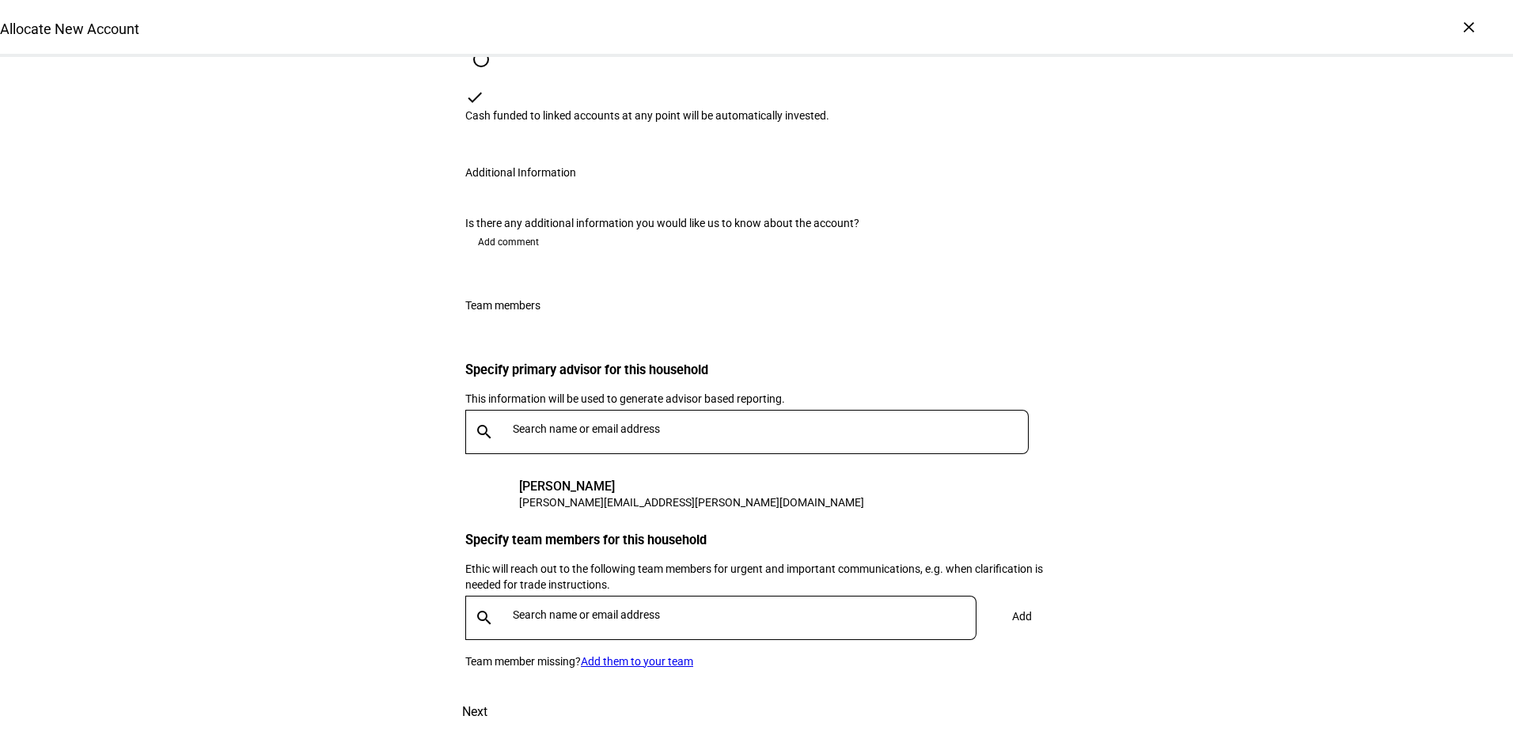
scroll to position [1694, 0]
click at [578, 609] on input "text" at bounding box center [748, 615] width 470 height 13
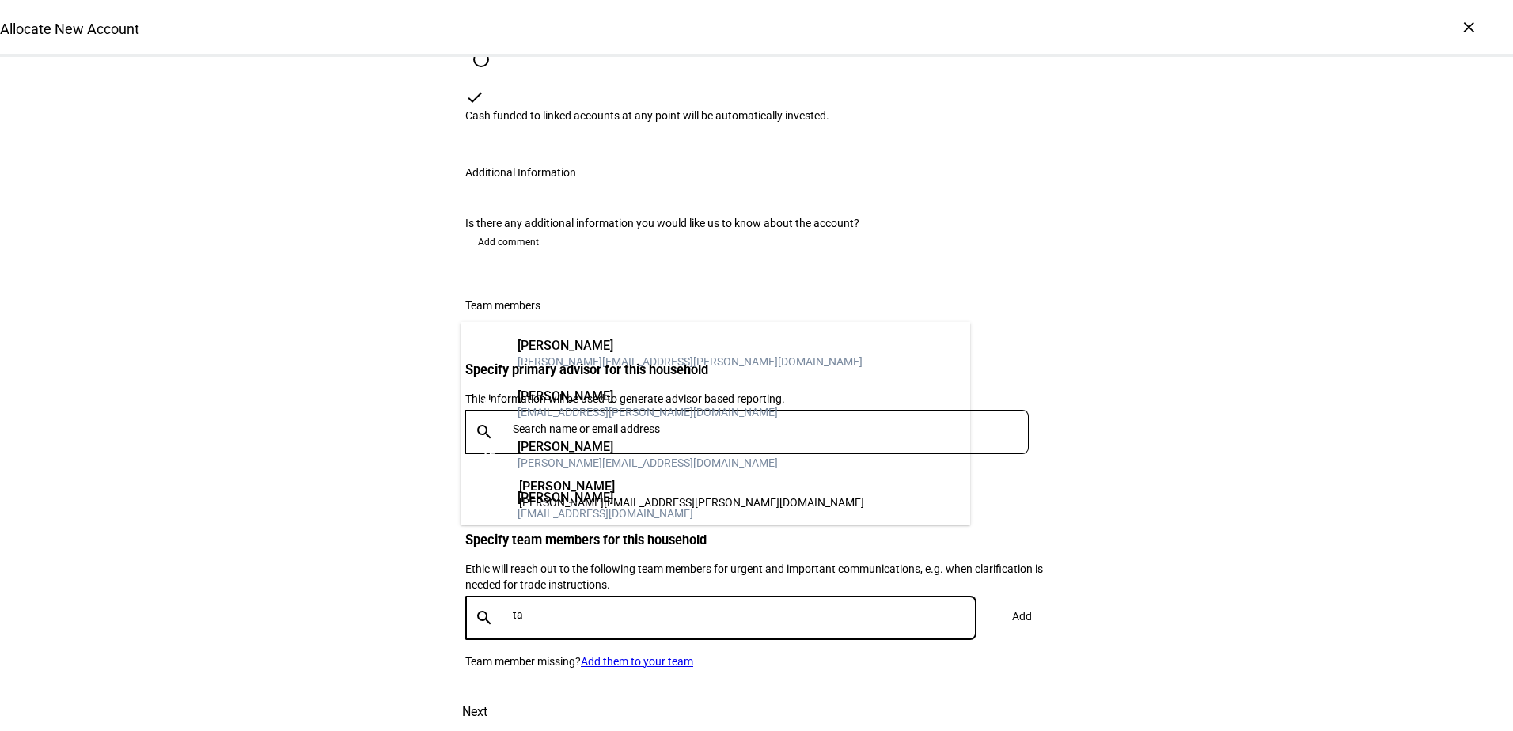
type input "t"
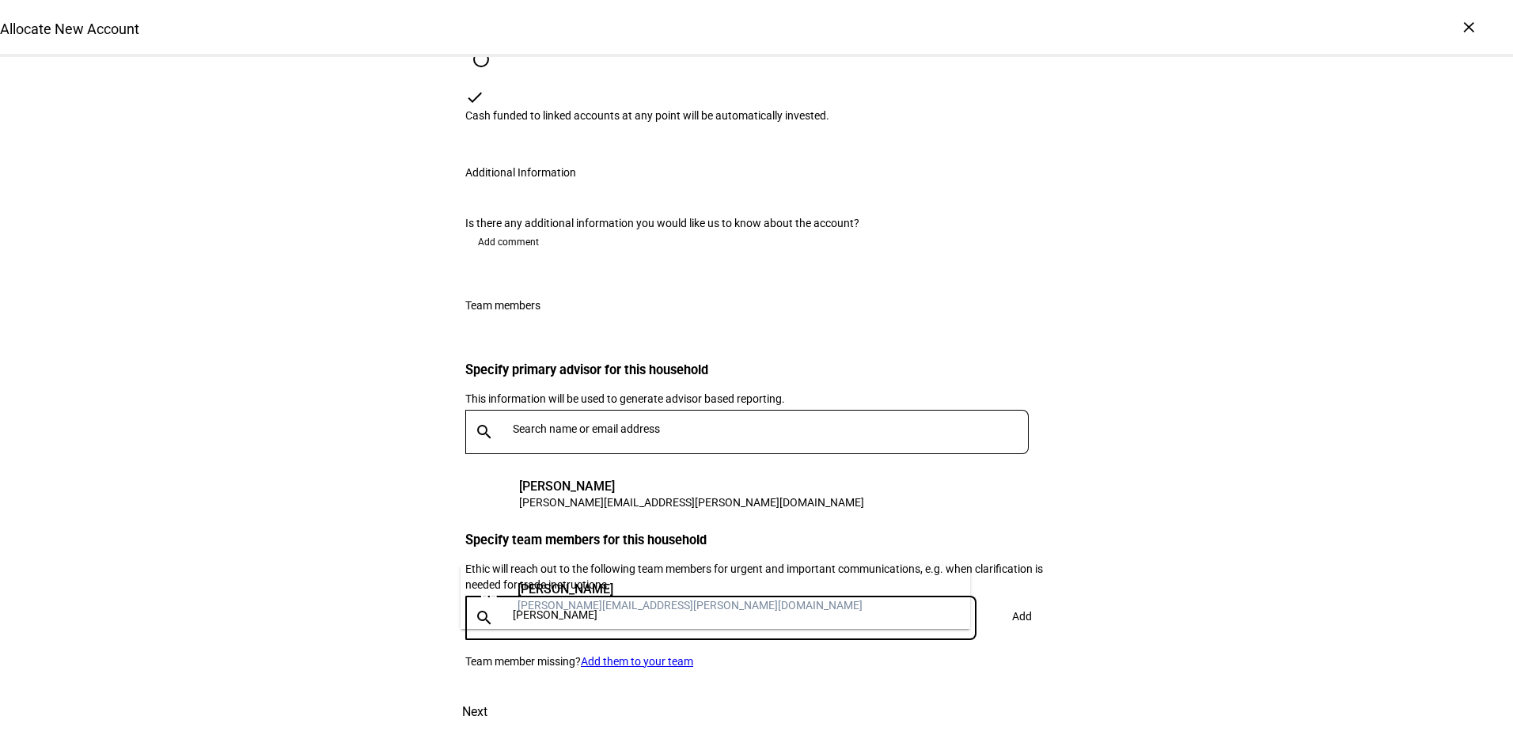
type input "haley"
click at [604, 596] on div "[PERSON_NAME]" at bounding box center [690, 590] width 345 height 16
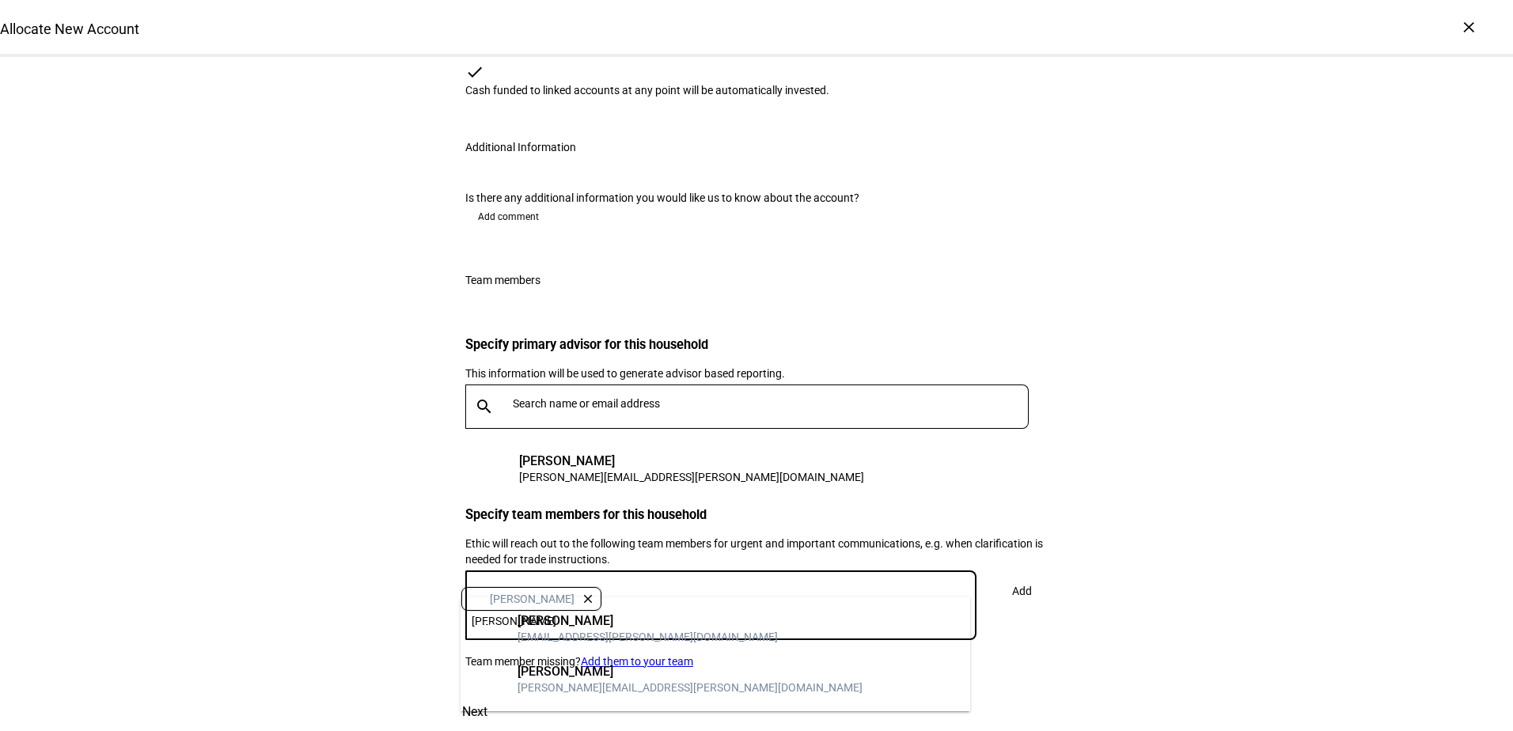
type input "russ"
click at [526, 670] on div "[PERSON_NAME]" at bounding box center [690, 672] width 345 height 16
type input "matt"
click at [507, 610] on mat-option "MB Matt Bader matt.bader@captrust.com" at bounding box center [716, 629] width 510 height 51
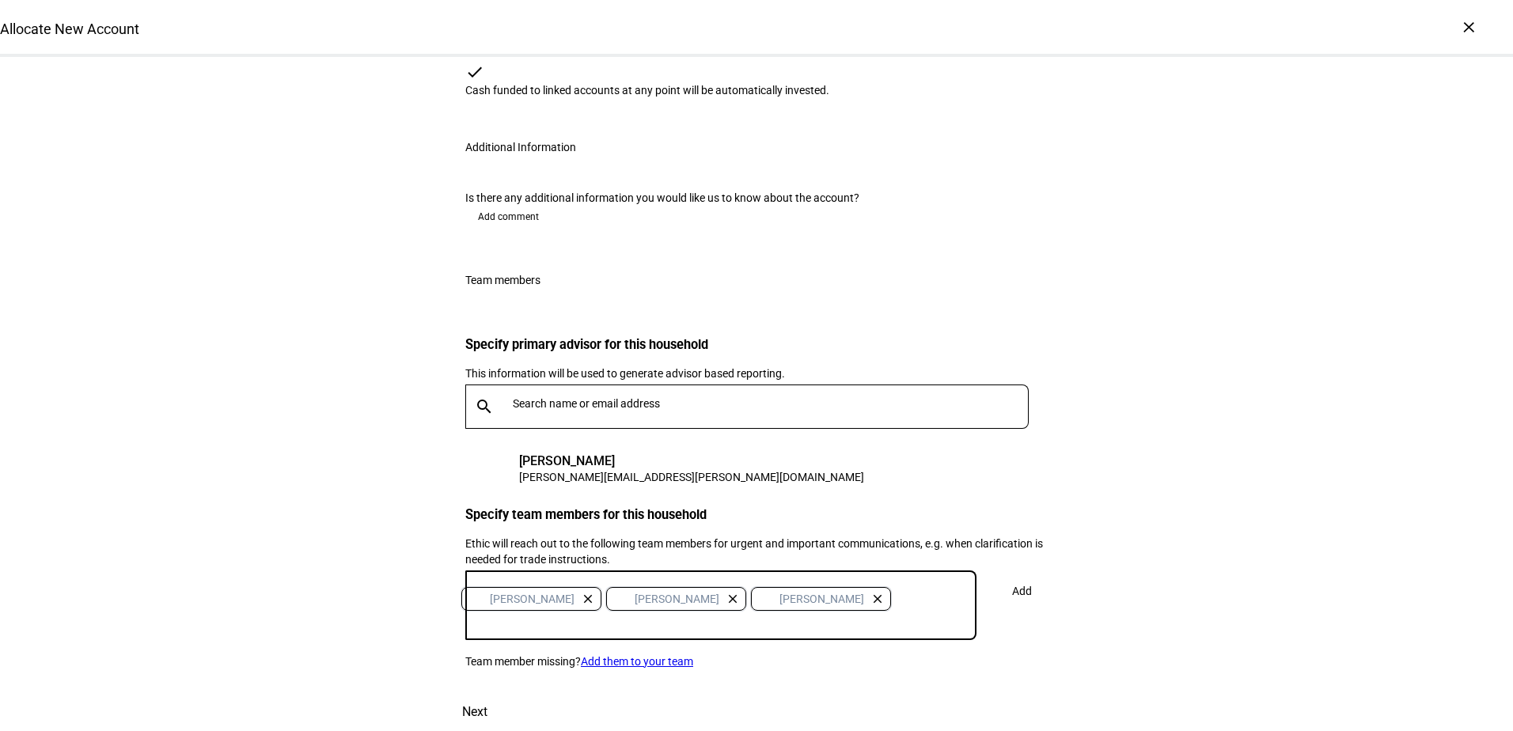
scroll to position [1726, 0]
click at [1017, 575] on span "Add" at bounding box center [1022, 591] width 20 height 32
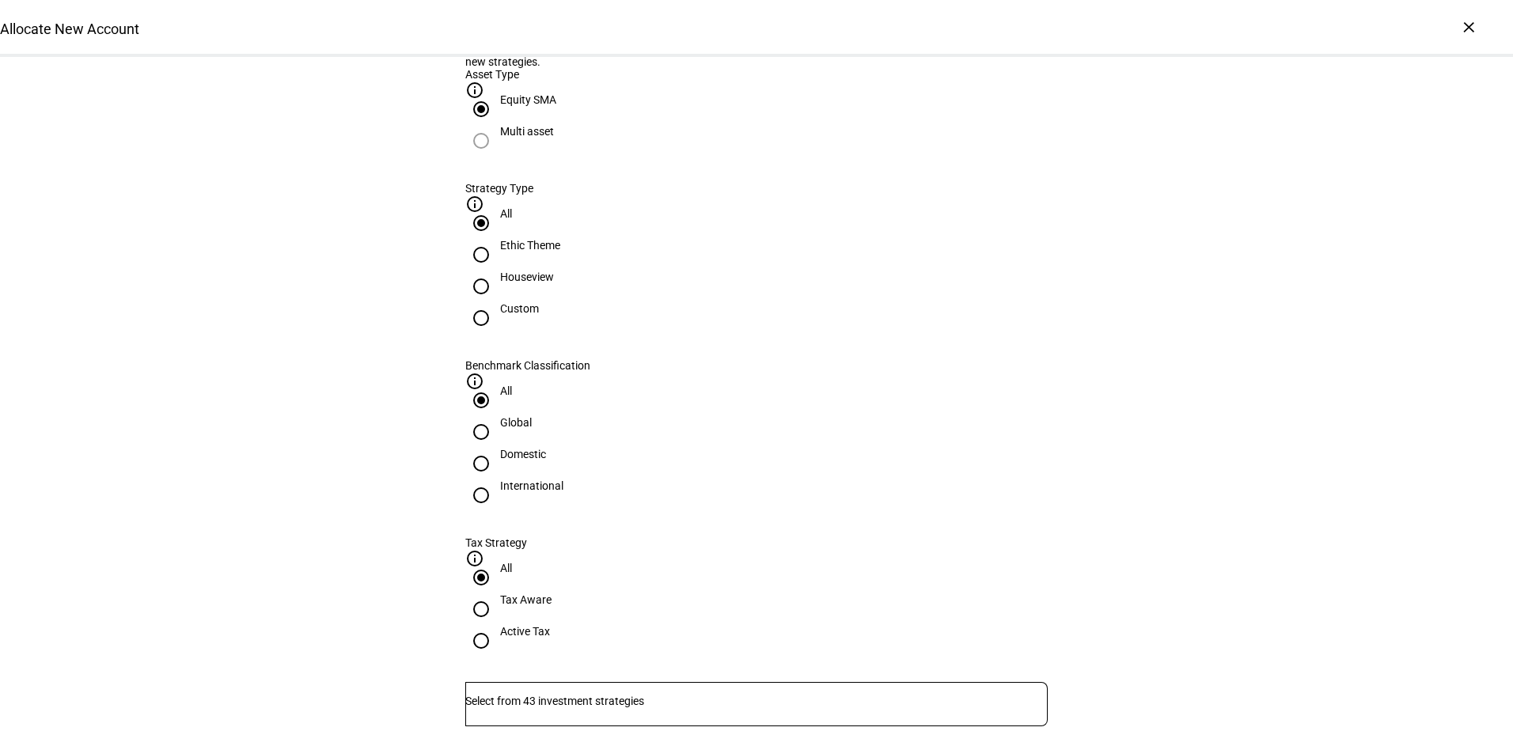
scroll to position [659, 0]
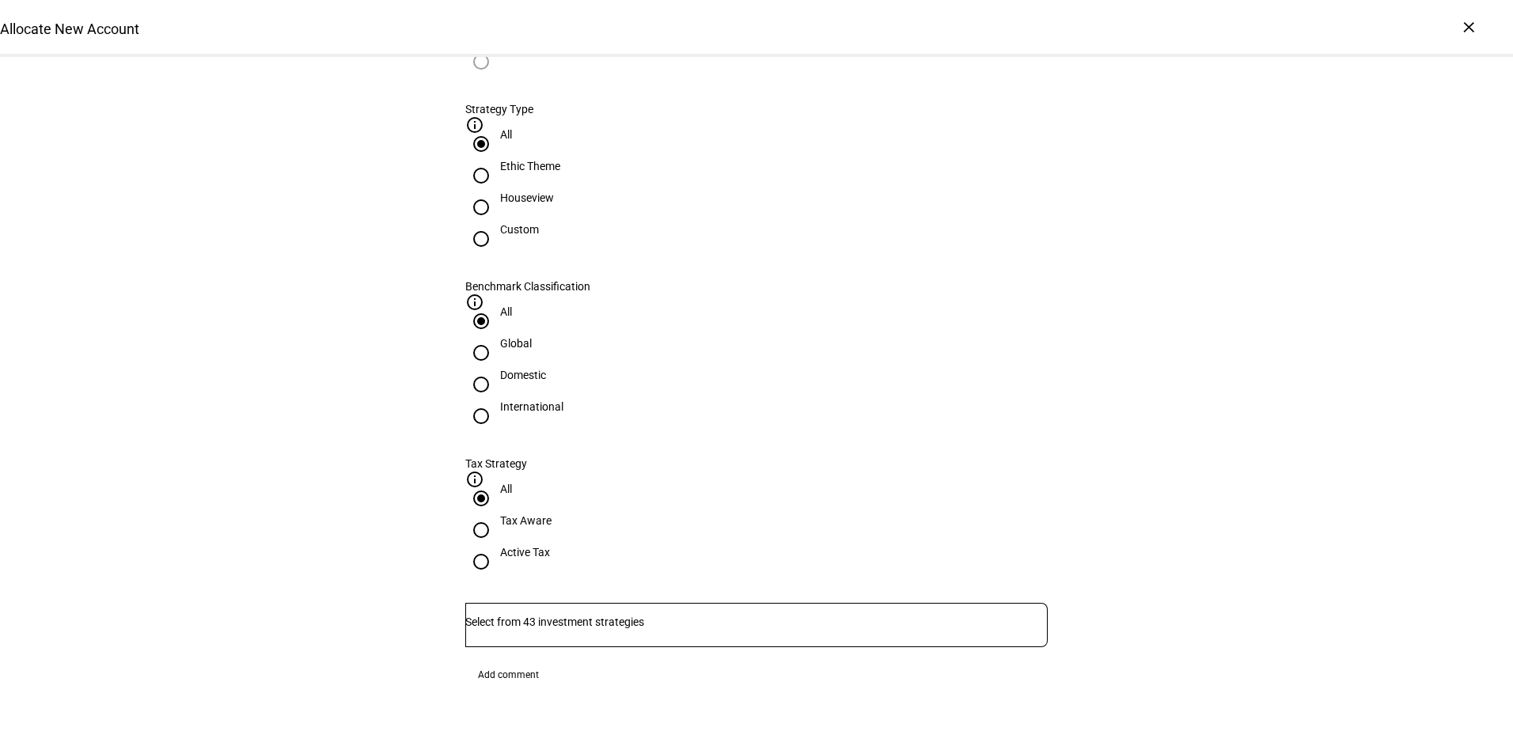
click at [497, 546] on input "Active Tax" at bounding box center [481, 562] width 32 height 32
radio input "true"
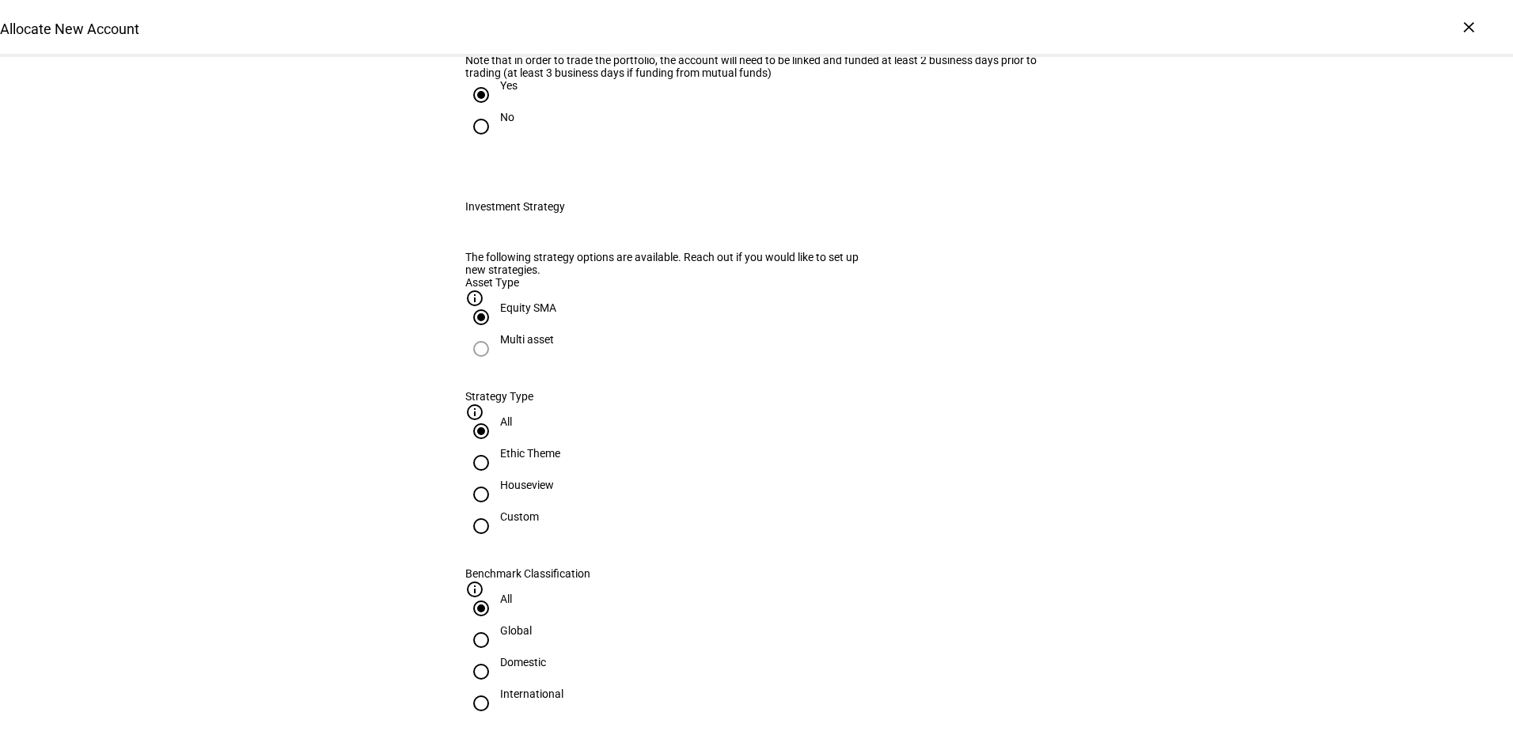
scroll to position [475, 0]
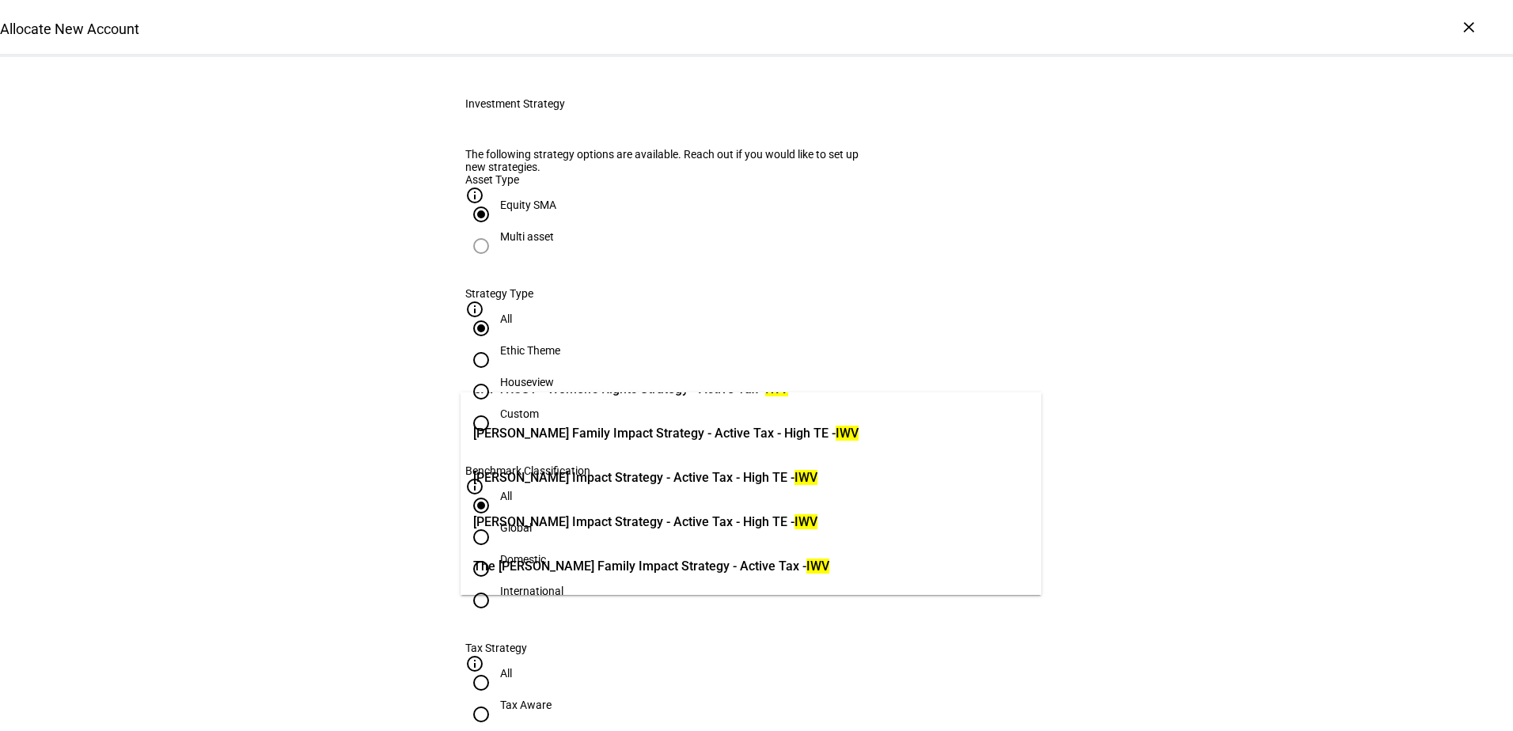
type input "iwv"
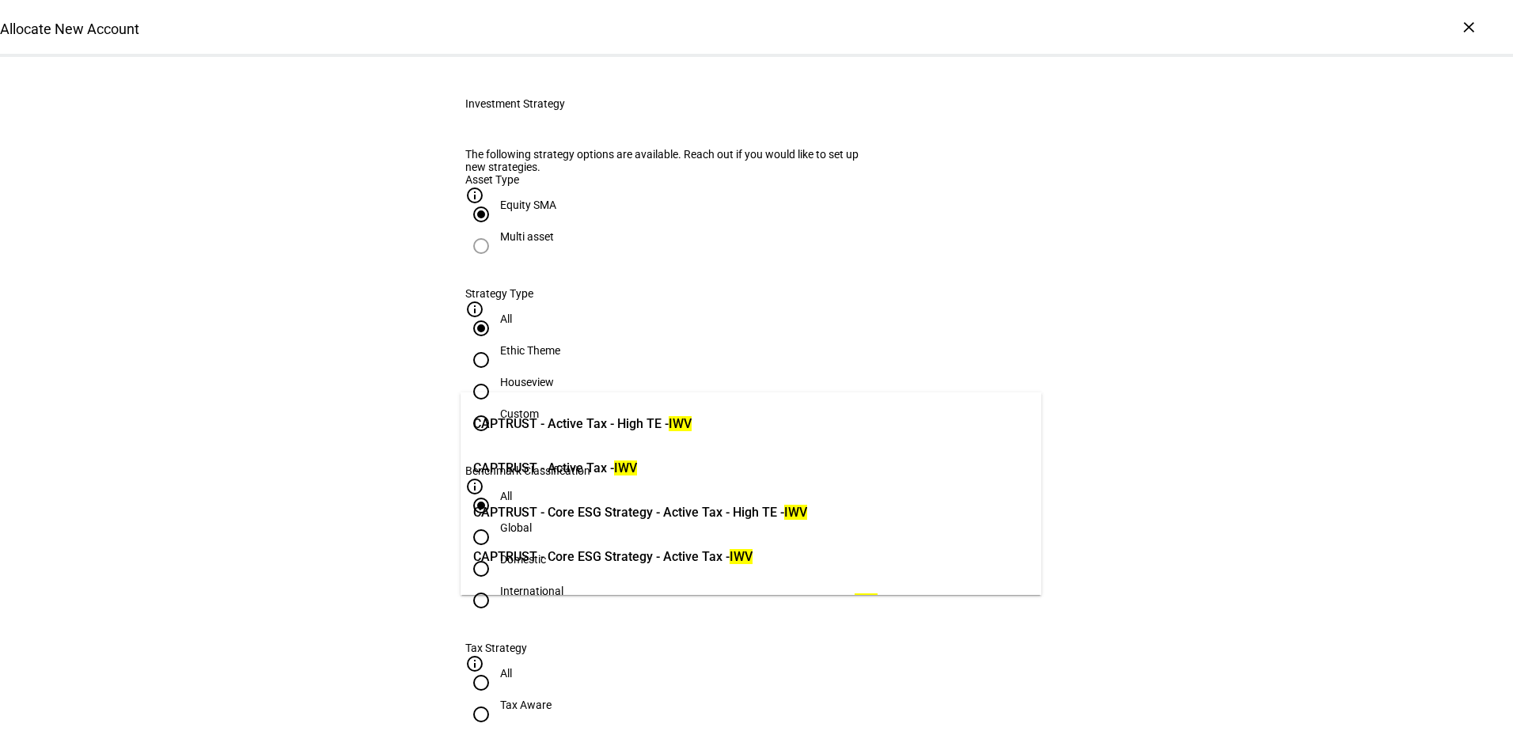
scroll to position [79, 0]
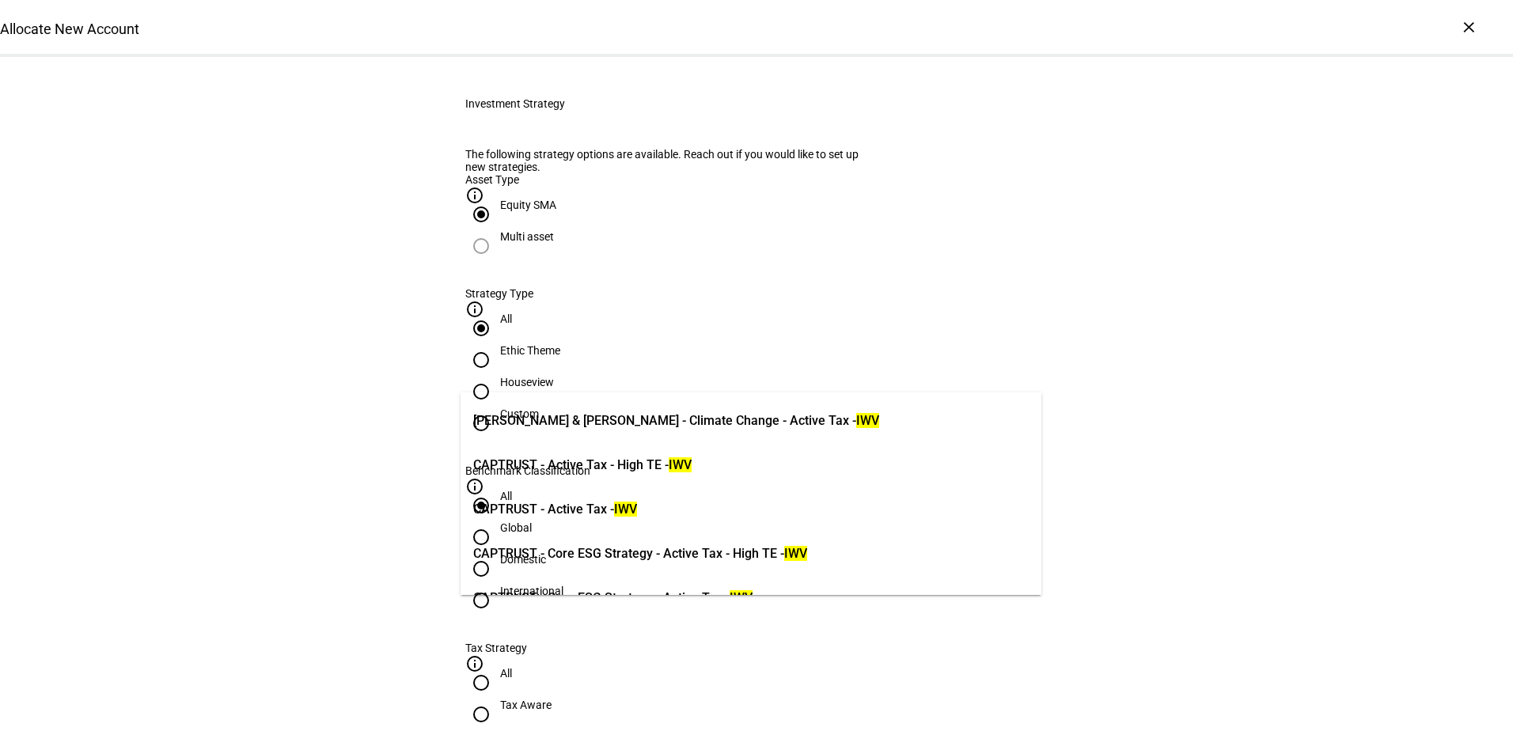
click at [534, 514] on span "CAPTRUST - Active Tax - IWV" at bounding box center [555, 509] width 164 height 19
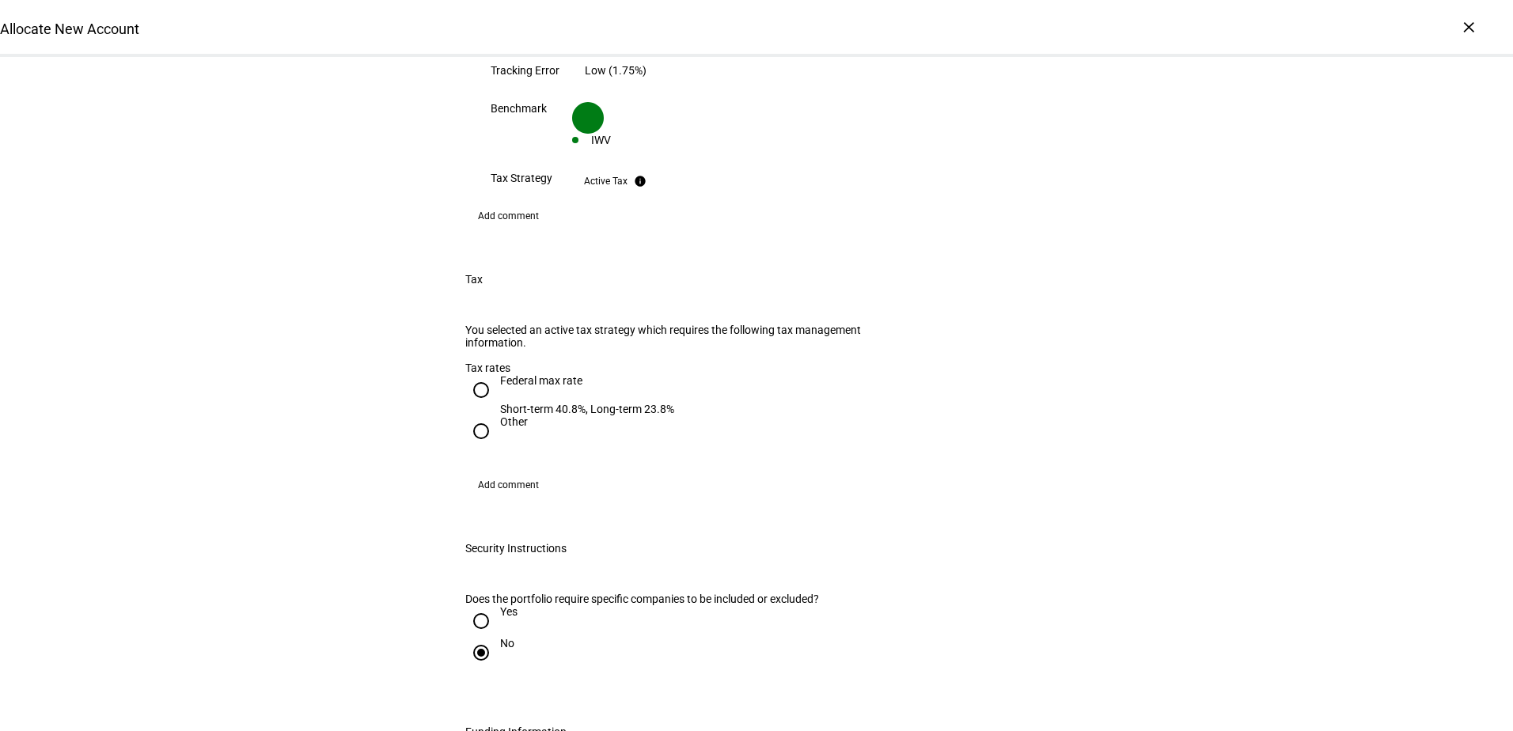
scroll to position [1425, 0]
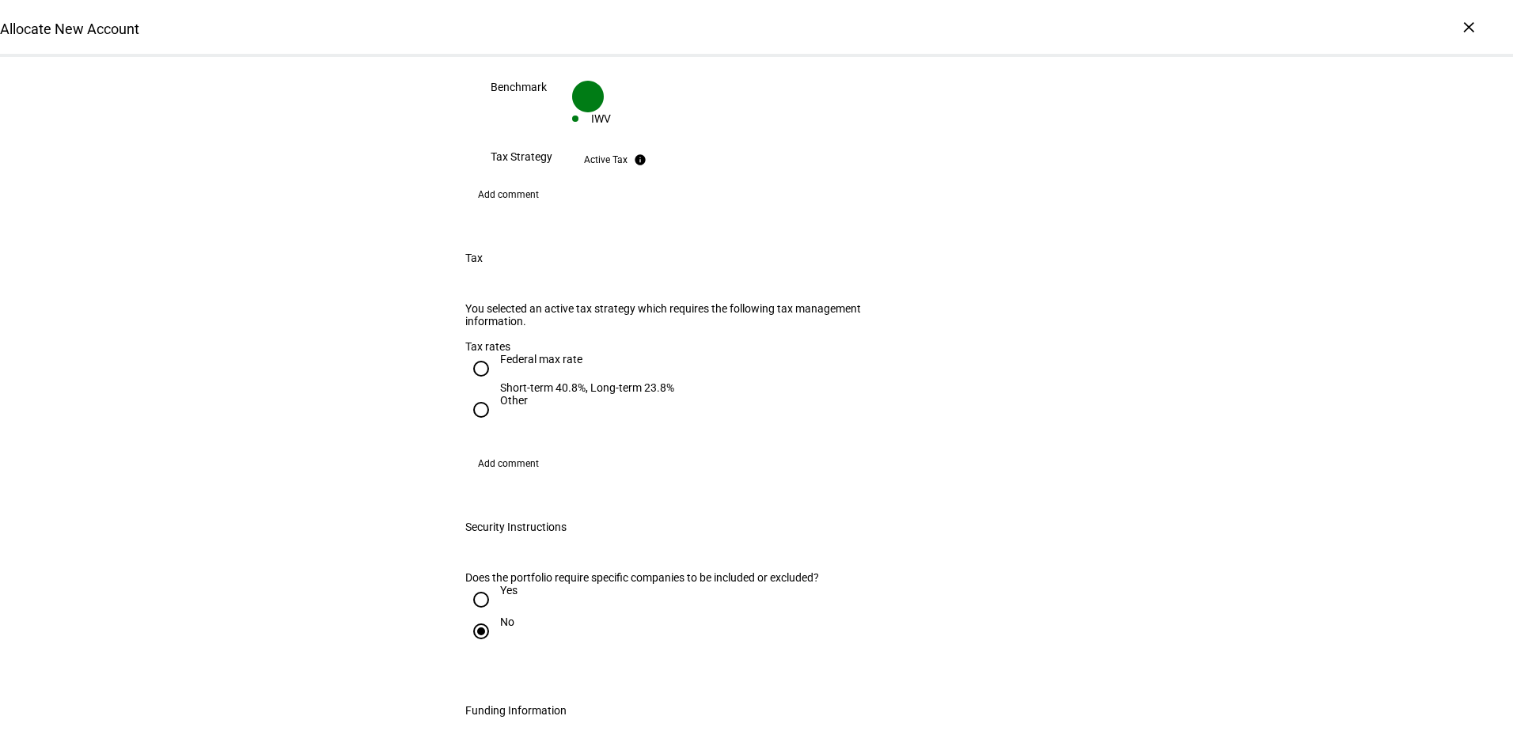
click at [473, 353] on input "Federal max rate Short-term 40.8%, Long-term 23.8%" at bounding box center [481, 369] width 32 height 32
radio input "true"
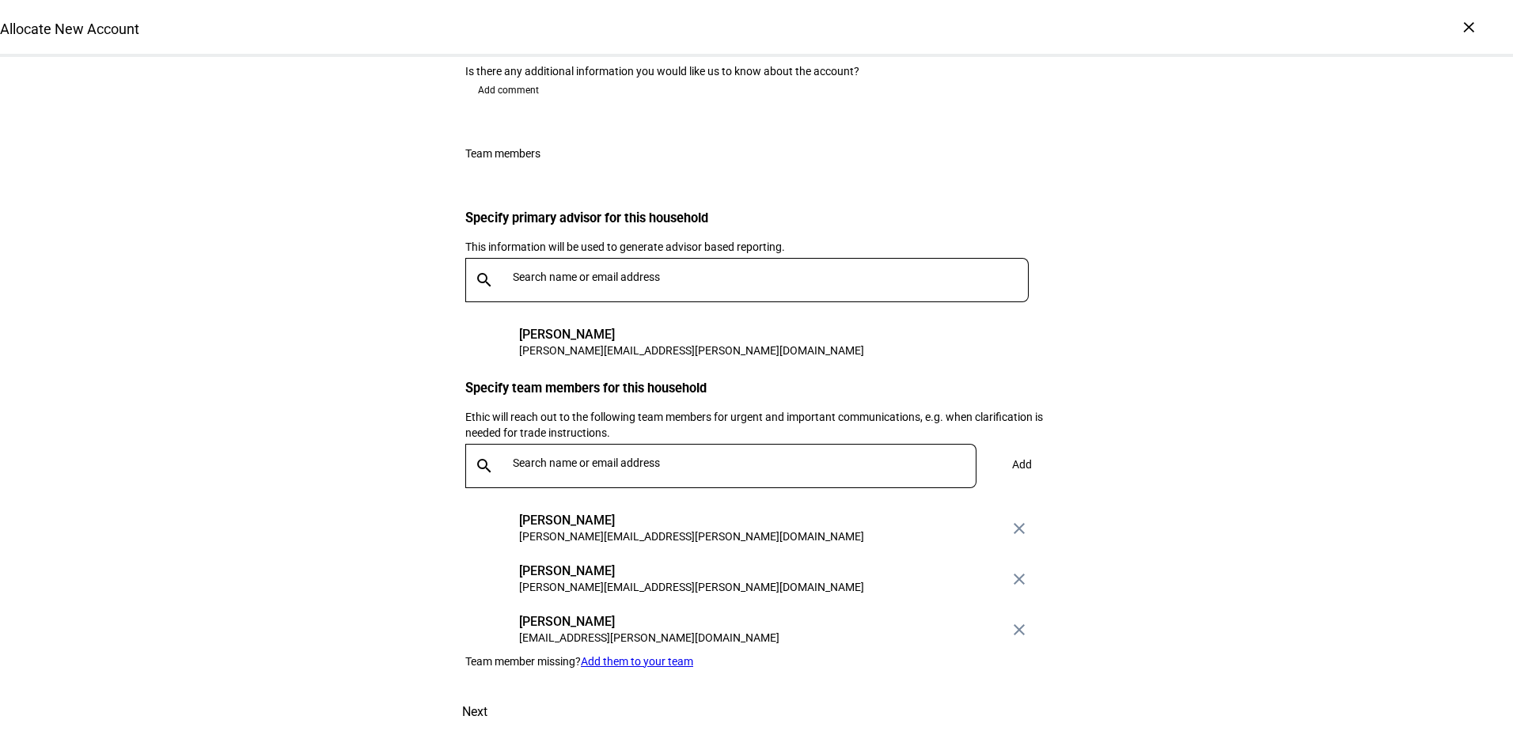
scroll to position [2453, 0]
click at [510, 693] on span at bounding box center [475, 712] width 70 height 38
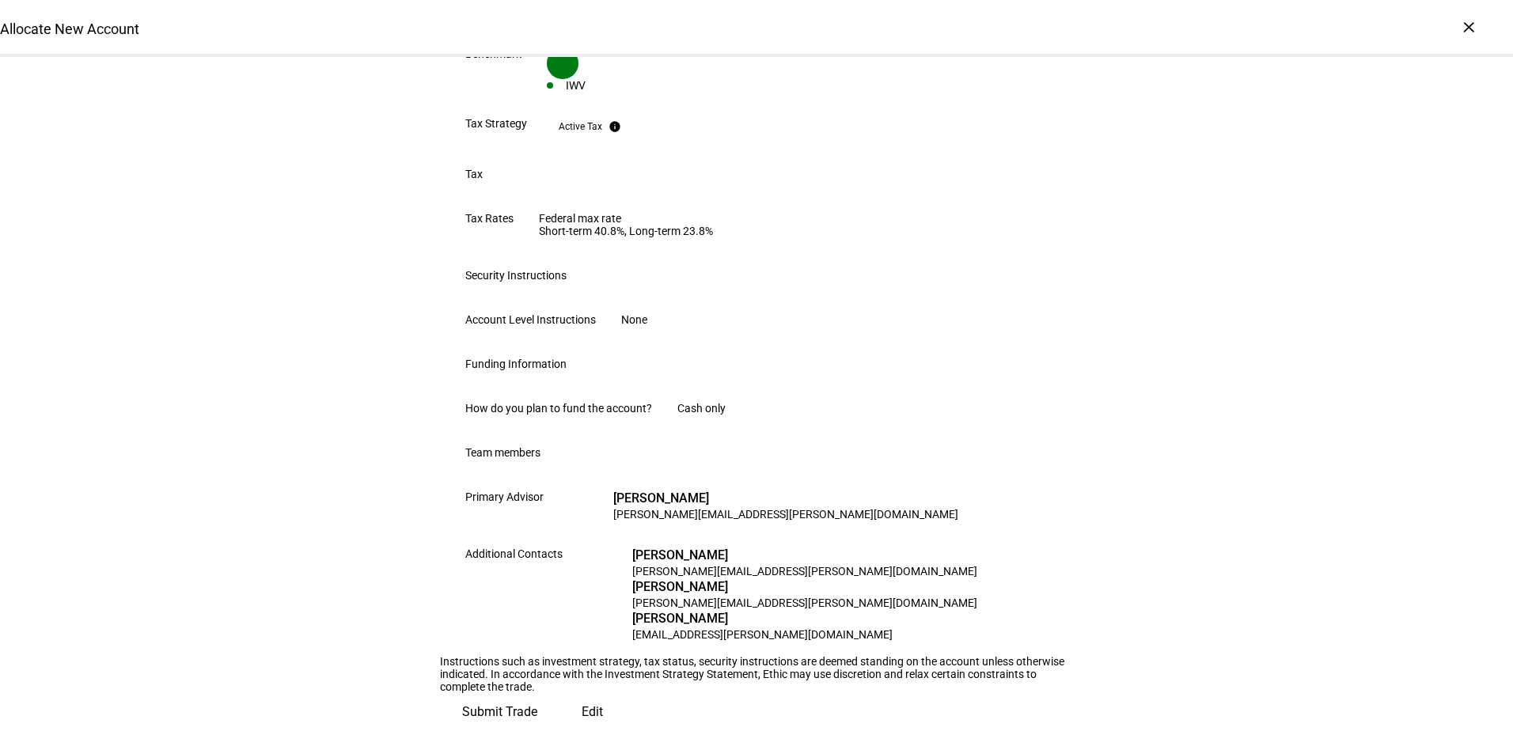
scroll to position [854, 0]
click at [537, 693] on span "Submit Trade" at bounding box center [499, 712] width 75 height 38
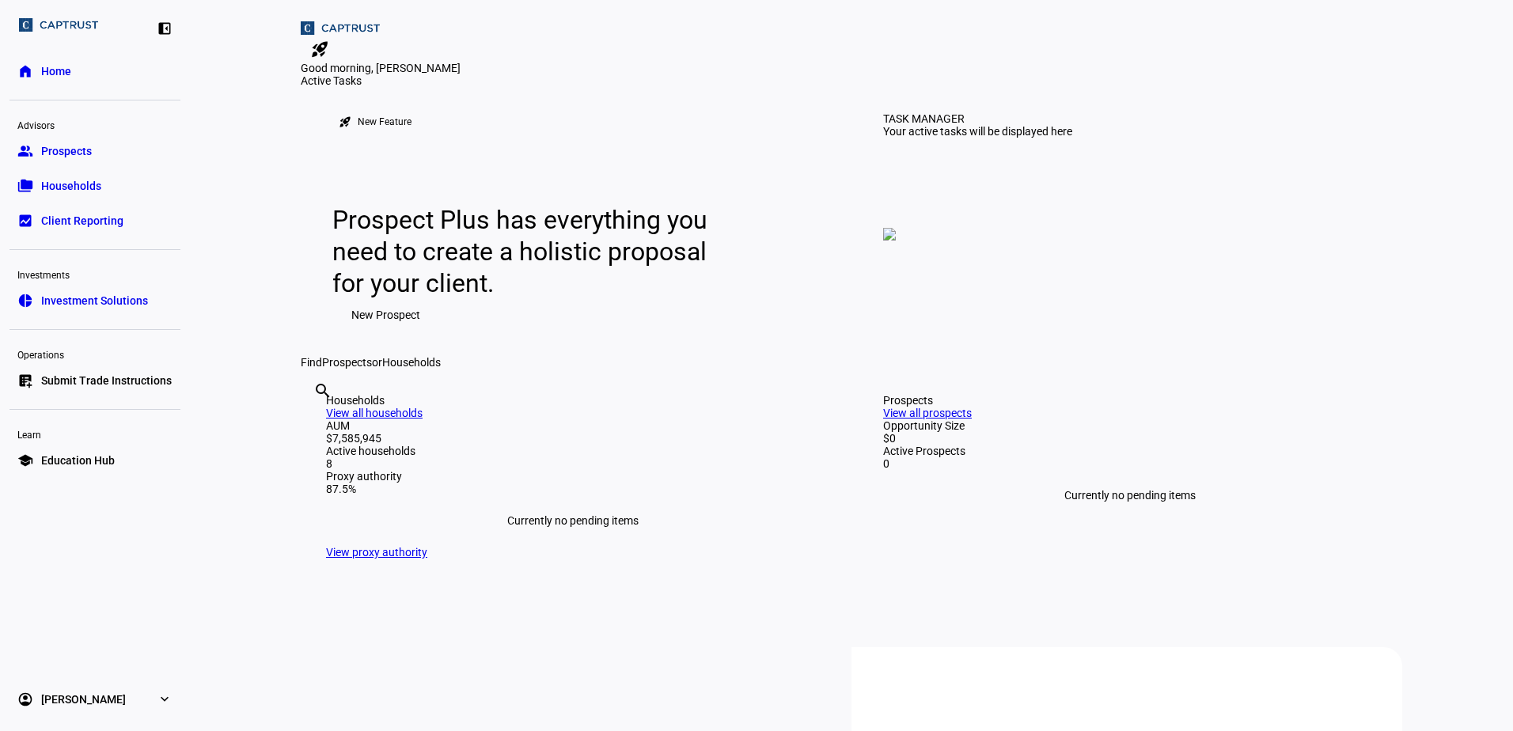
click at [49, 177] on link "folder_copy Households" at bounding box center [94, 186] width 171 height 32
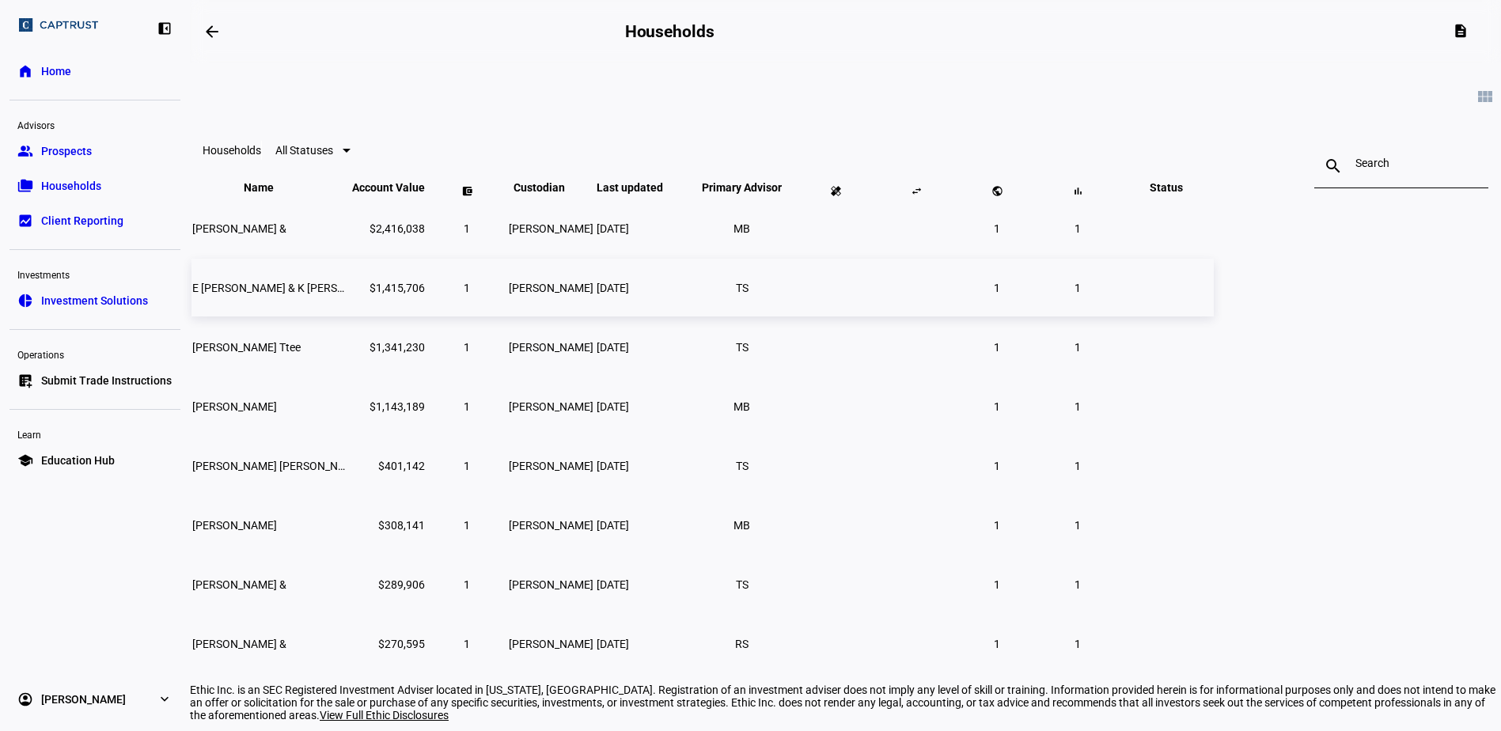
click at [416, 294] on span "E [PERSON_NAME] & K [PERSON_NAME] Ttee" at bounding box center [303, 288] width 223 height 13
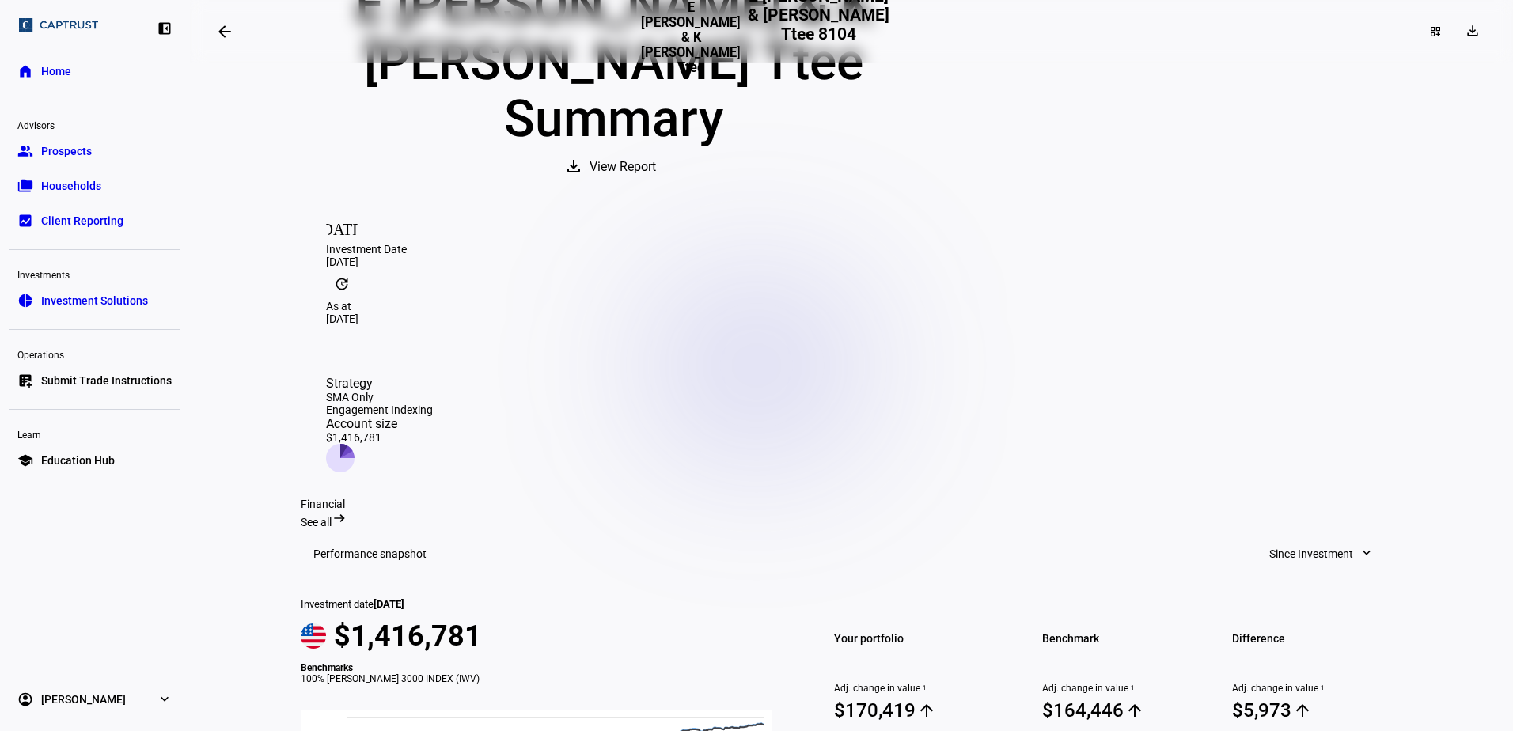
scroll to position [184, 0]
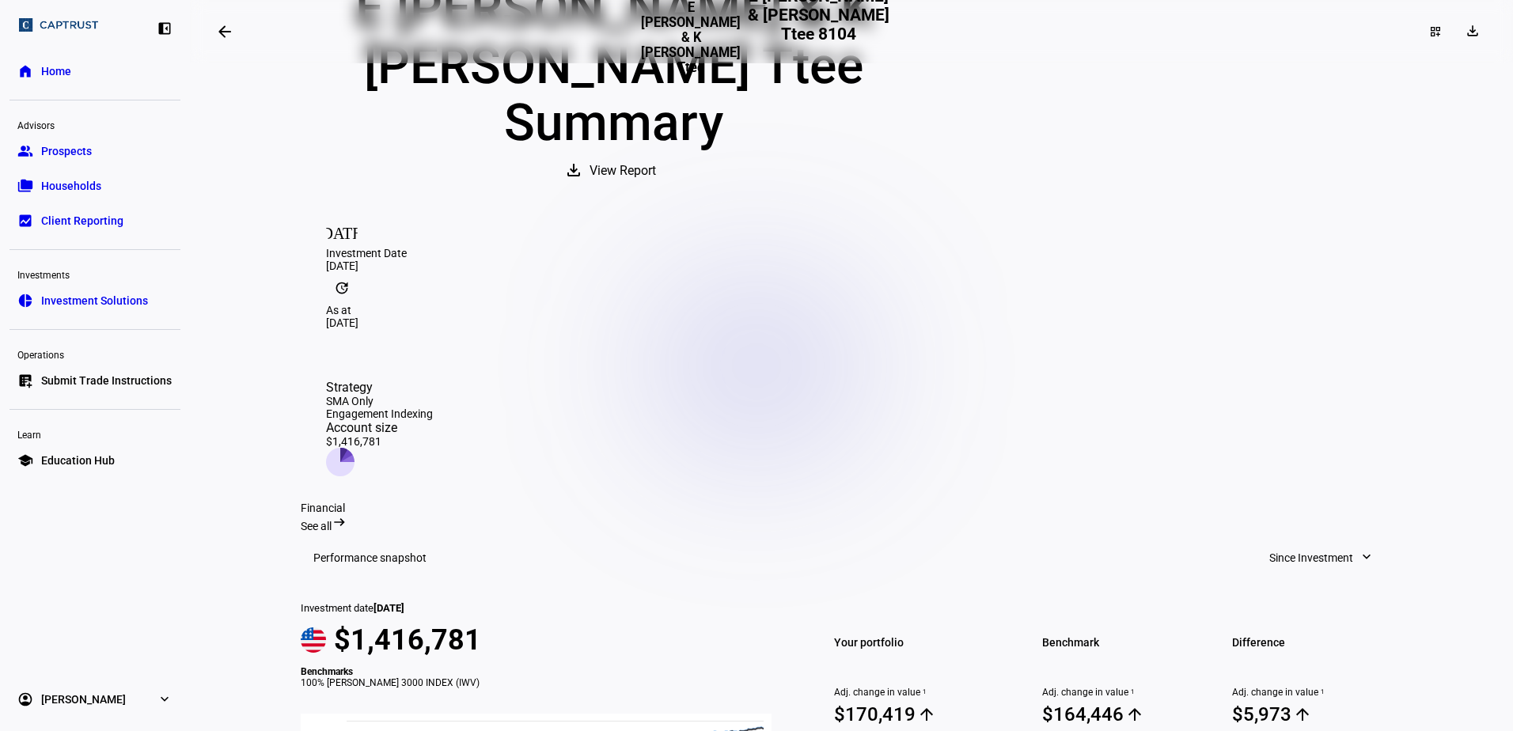
click at [433, 380] on div "Strategy SMA Only Engagement Indexing Account size $1,416,781" at bounding box center [379, 428] width 107 height 97
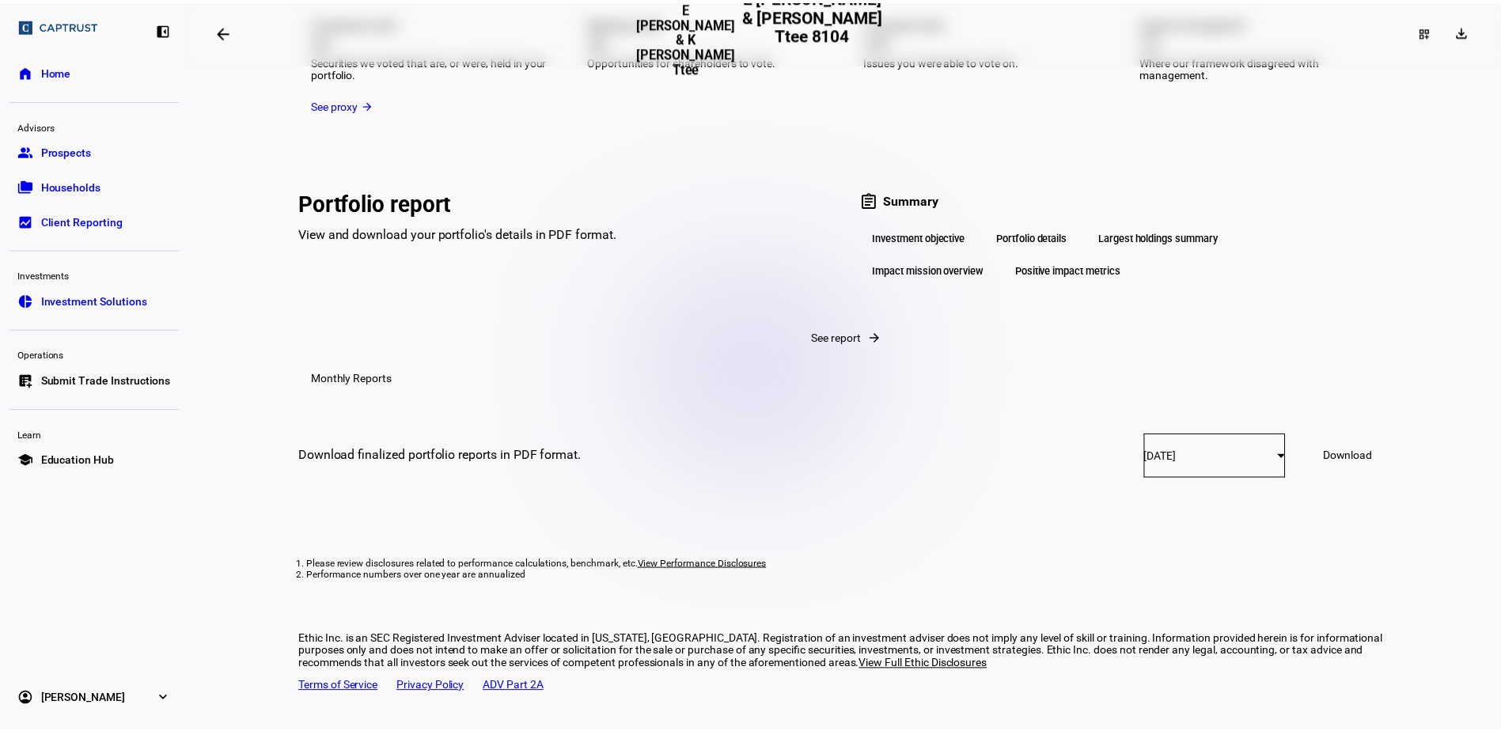
scroll to position [2242, 0]
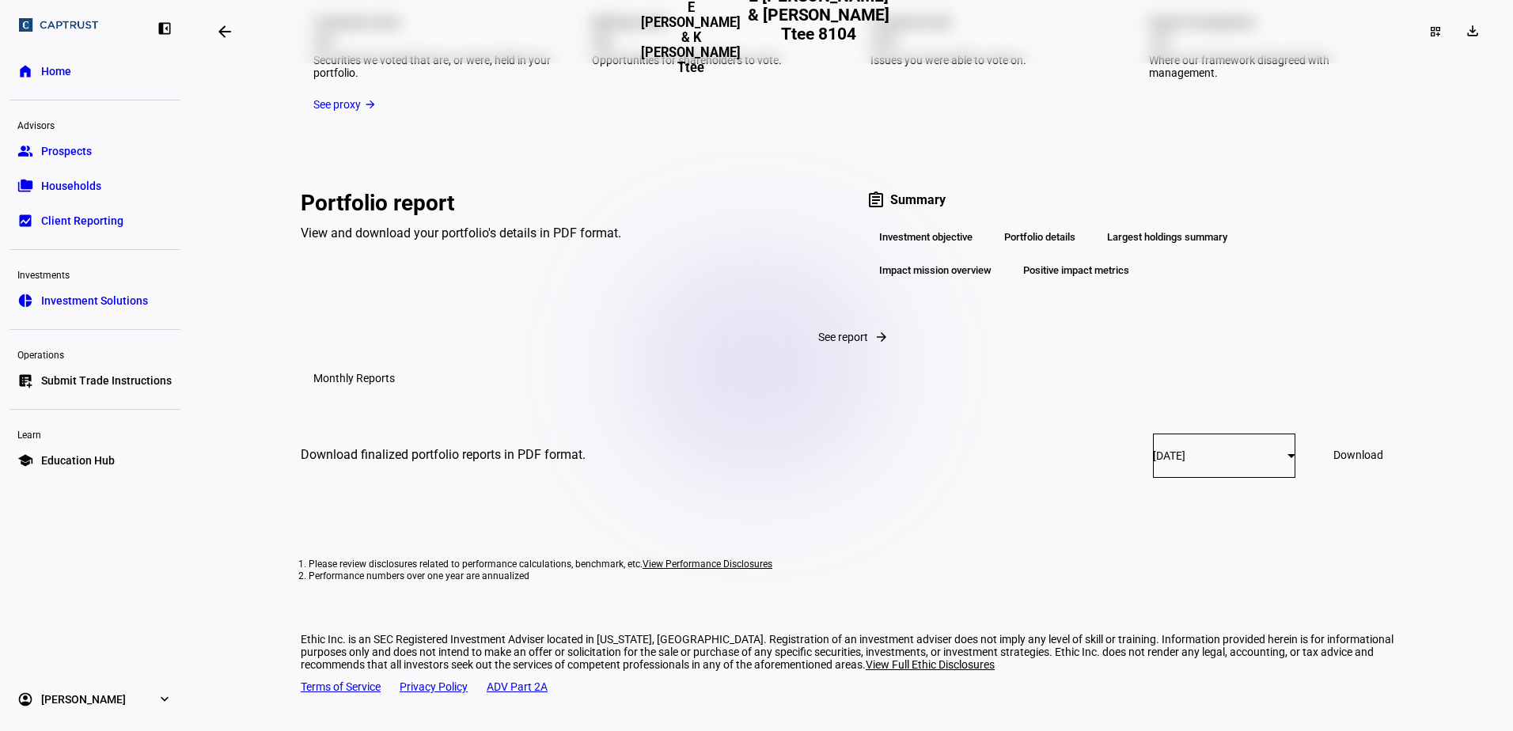
click at [875, 344] on mat-icon "arrow_forward" at bounding box center [882, 337] width 14 height 14
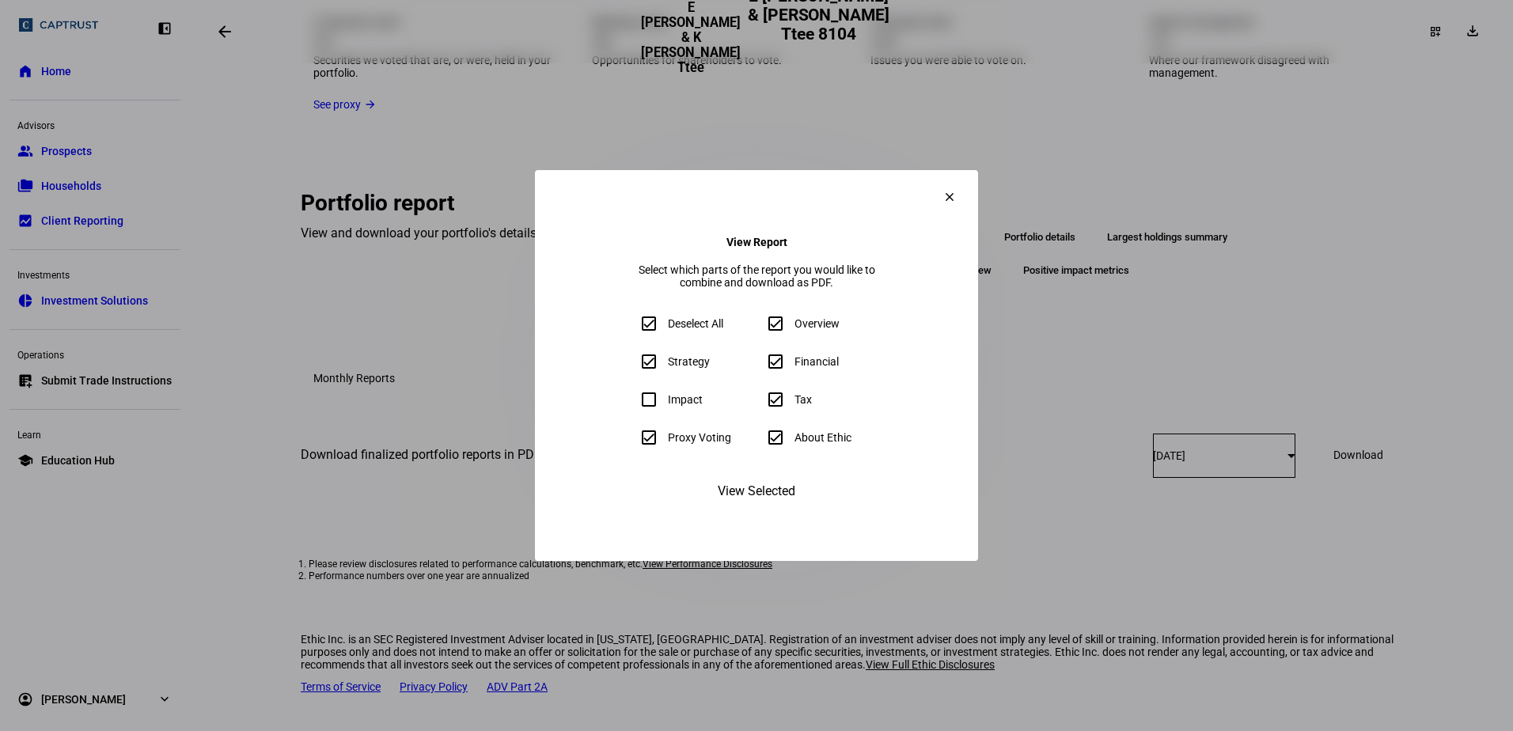
click at [633, 442] on input "Proxy Voting" at bounding box center [649, 438] width 32 height 32
checkbox input "false"
click at [769, 499] on span "View Selected" at bounding box center [757, 491] width 78 height 38
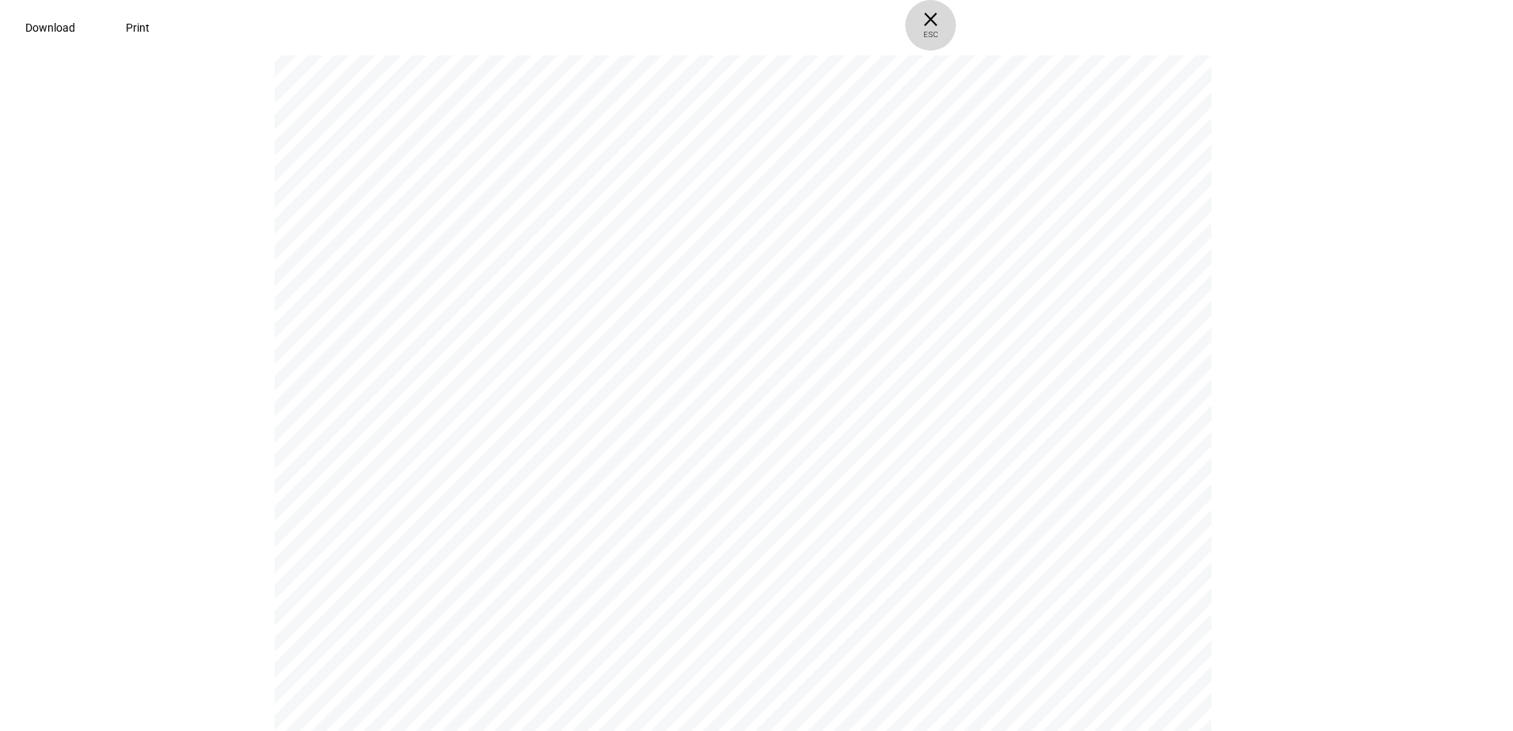
scroll to position [317, 0]
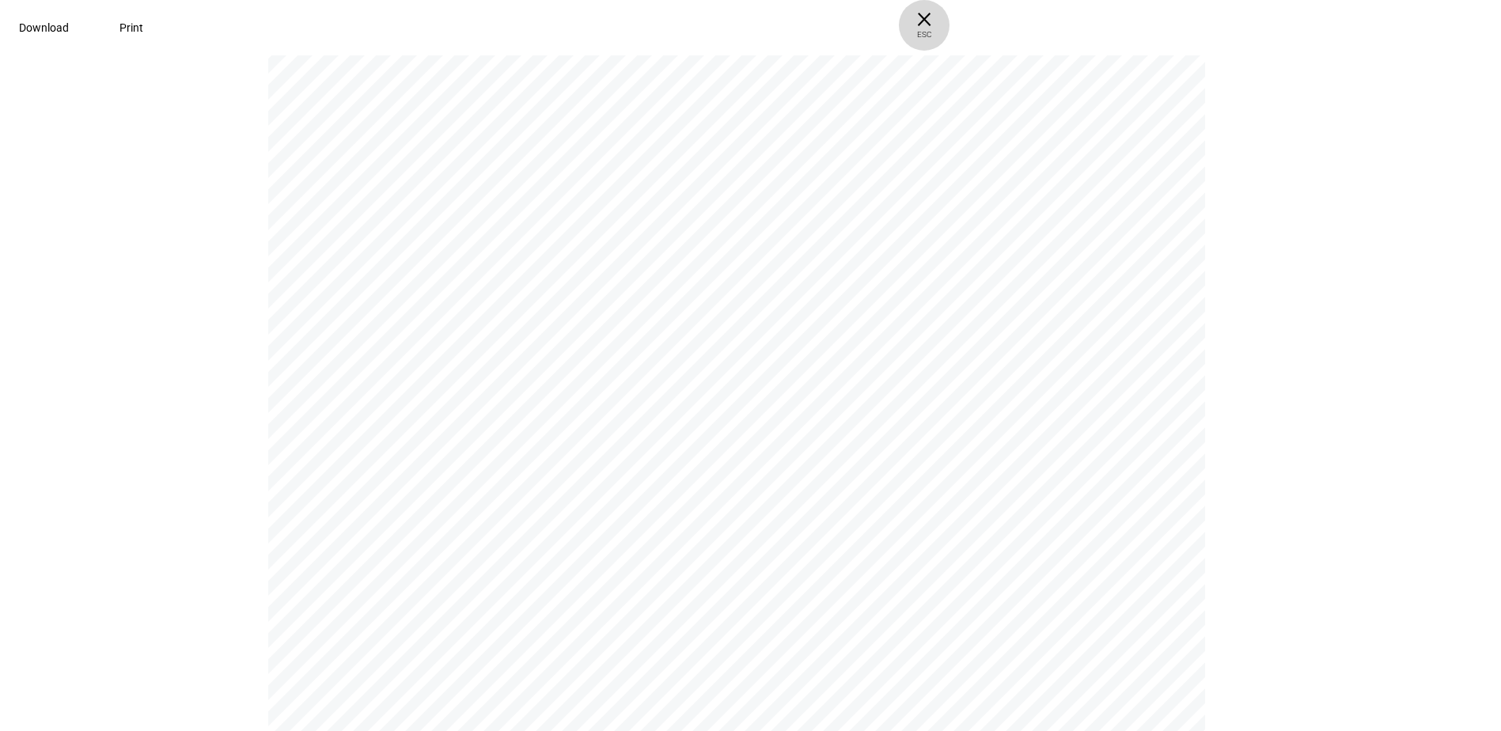
click at [950, 33] on span "ESC" at bounding box center [924, 28] width 51 height 23
